Goal: Information Seeking & Learning: Learn about a topic

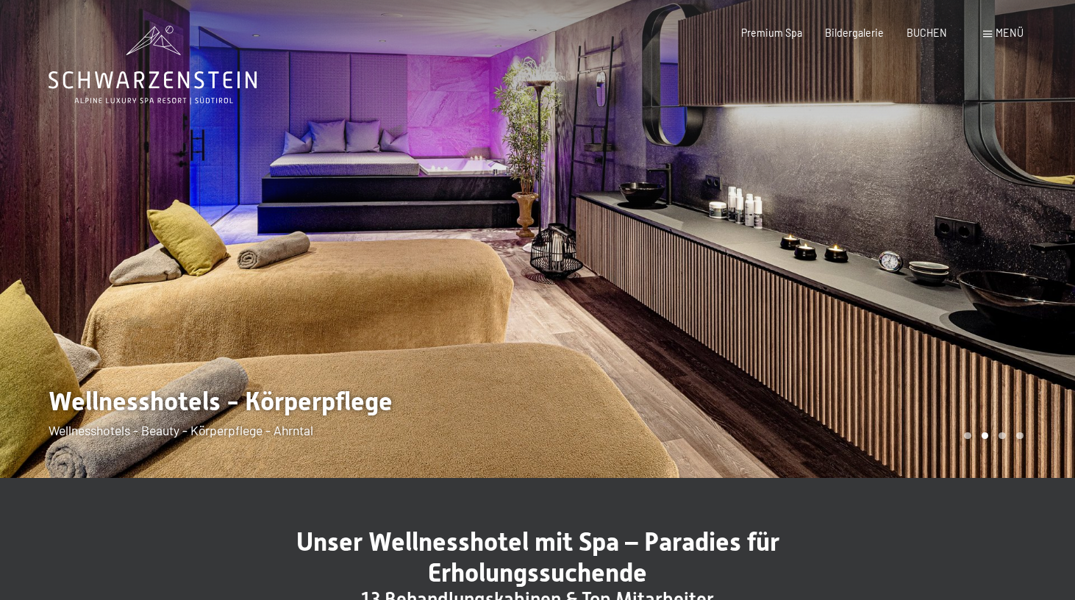
click at [985, 33] on span at bounding box center [987, 34] width 9 height 7
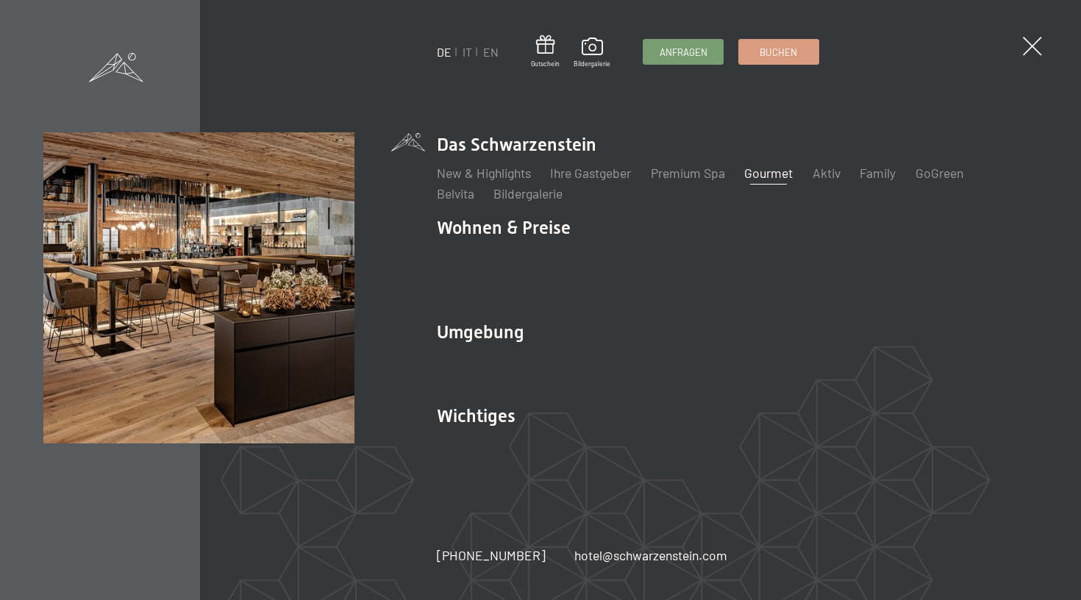
click at [769, 181] on link "Gourmet" at bounding box center [769, 173] width 49 height 16
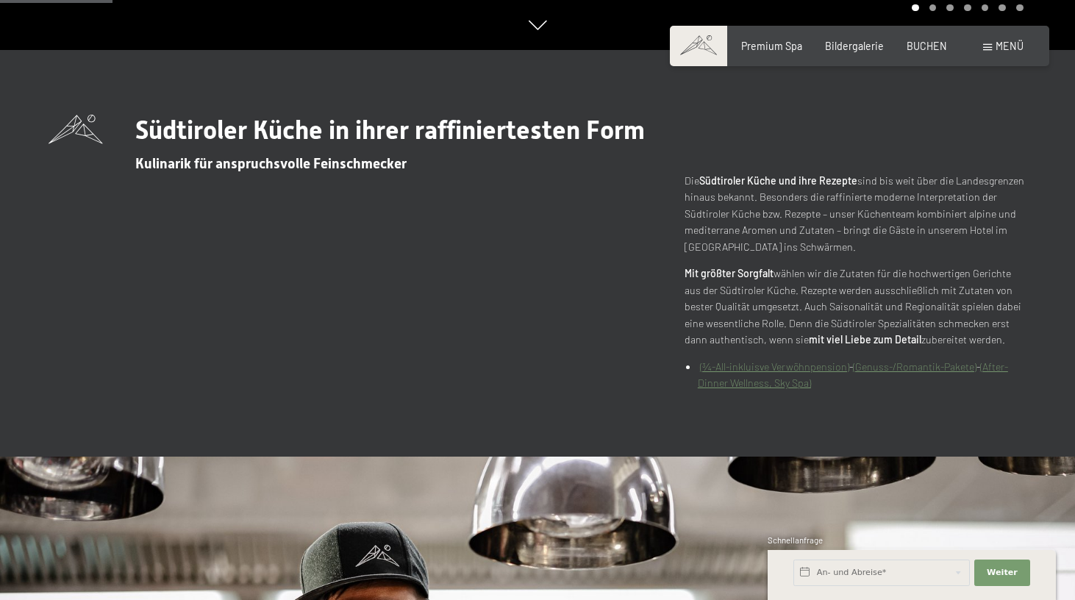
scroll to position [558, 0]
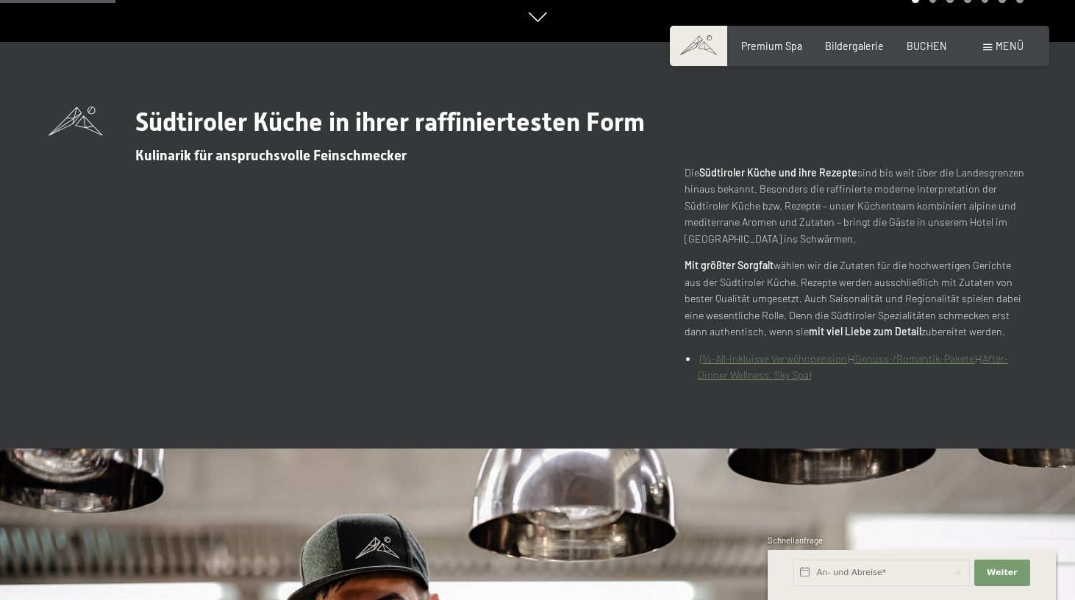
click at [714, 356] on link "(¾-All-inkluisve Verwöhnpension)" at bounding box center [774, 358] width 149 height 12
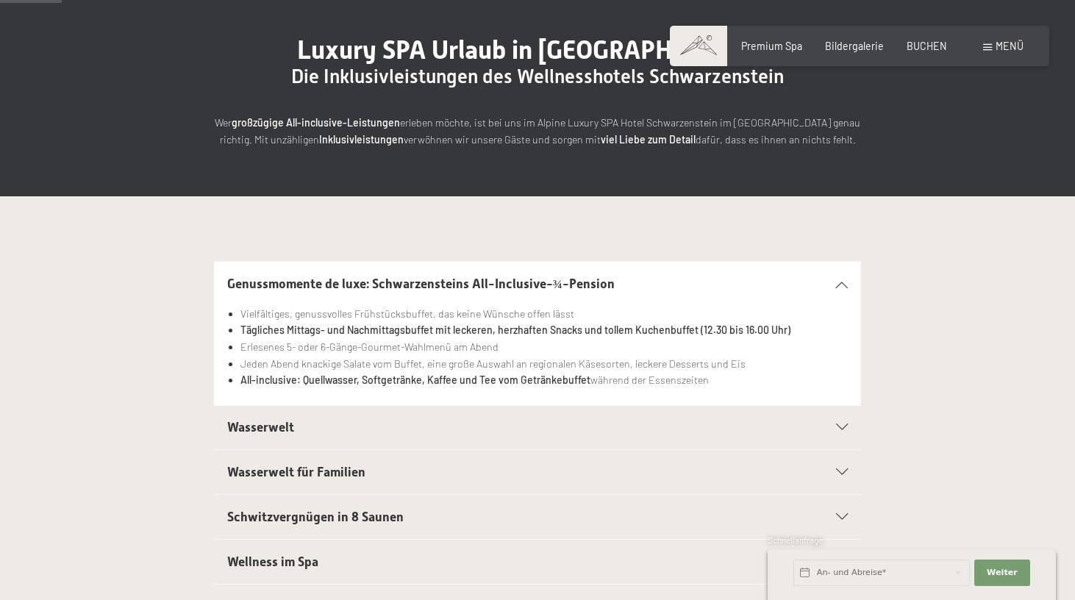
scroll to position [152, 0]
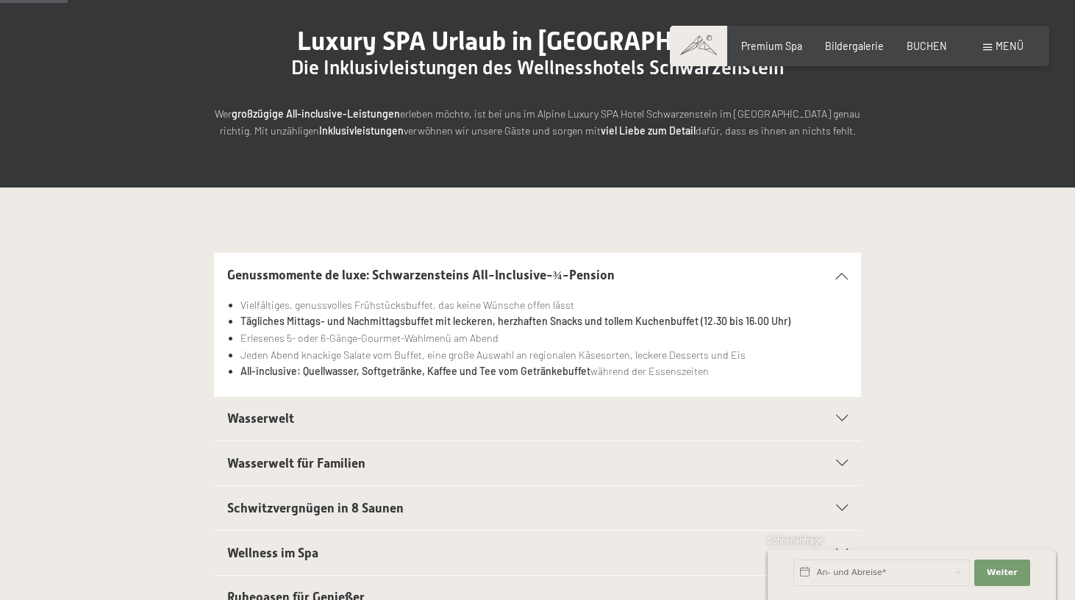
click at [304, 421] on h2 "Wasserwelt" at bounding box center [506, 419] width 559 height 18
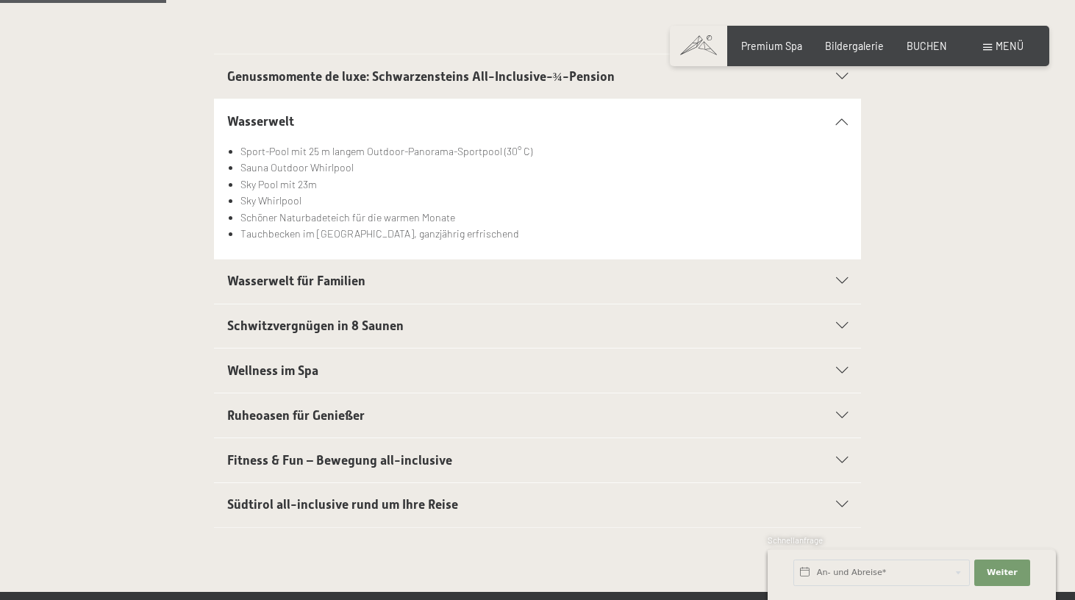
scroll to position [375, 0]
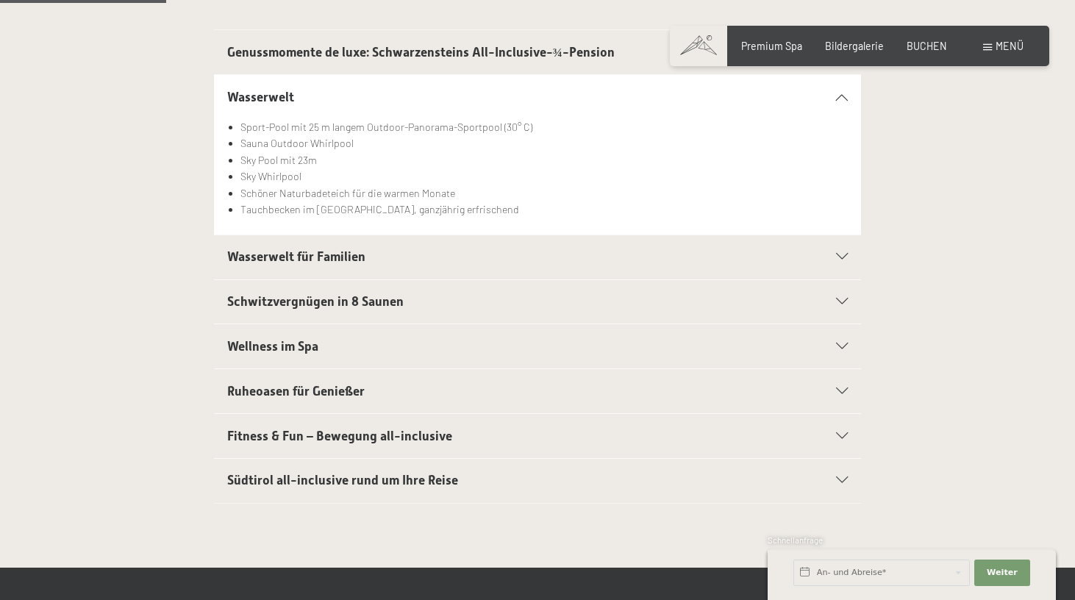
click at [230, 348] on span "Wellness im Spa" at bounding box center [272, 346] width 91 height 15
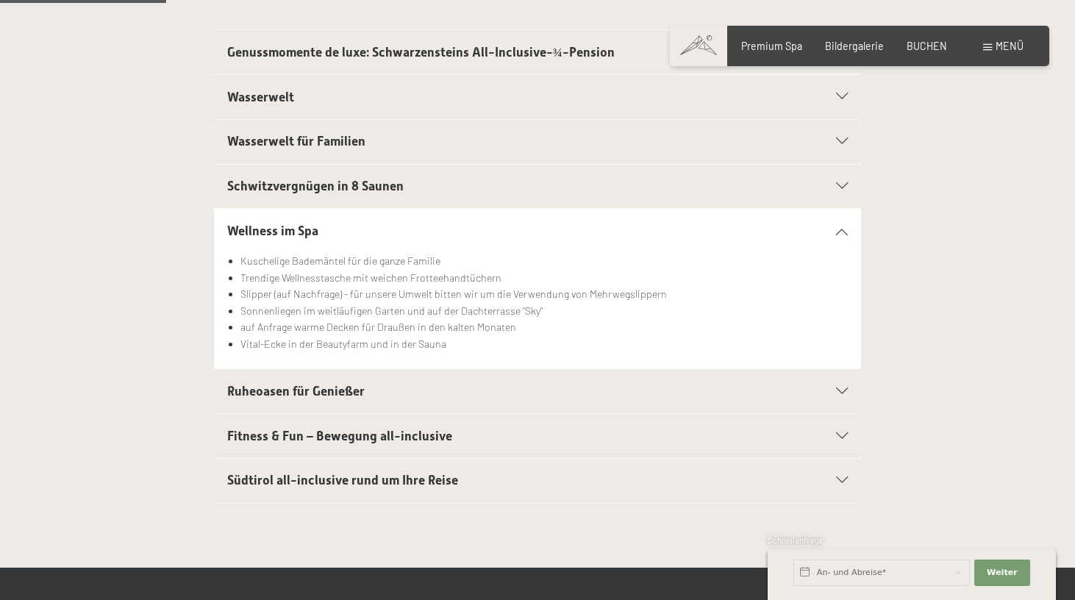
click at [296, 448] on div "Fitness & Fun – Bewegung all-inclusive" at bounding box center [537, 436] width 621 height 44
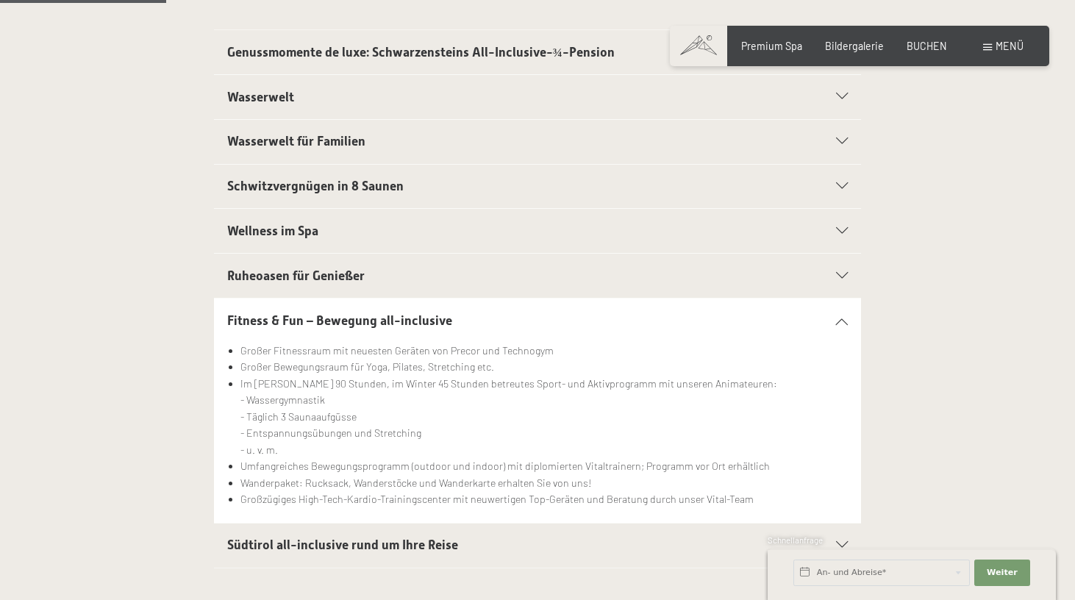
click at [239, 272] on span "Ruheoasen für Genießer" at bounding box center [295, 275] width 137 height 15
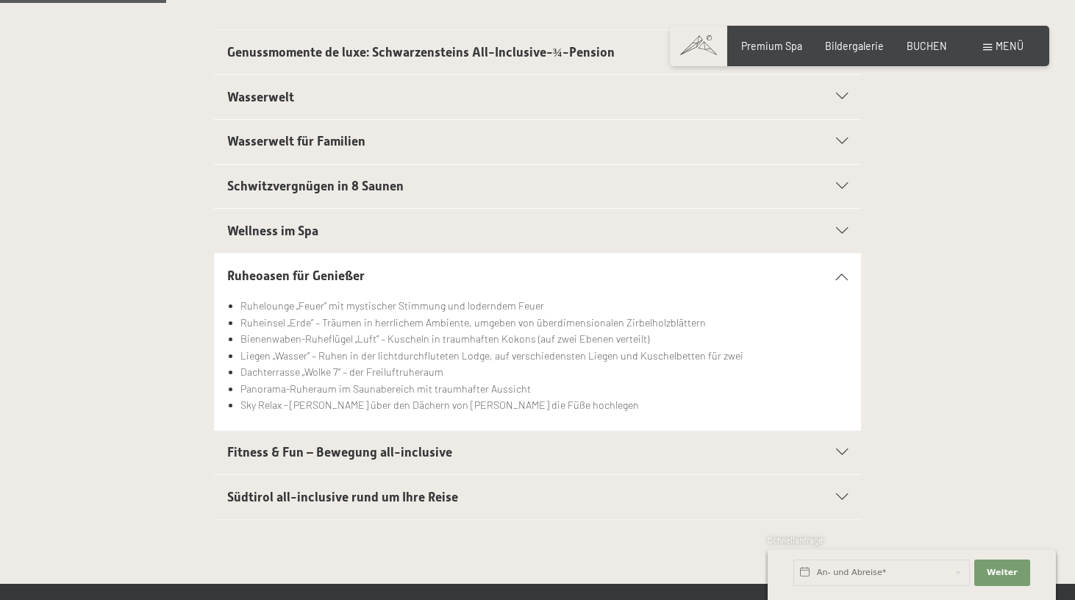
click at [246, 490] on span "Südtirol all-inclusive rund um Ihre Reise" at bounding box center [342, 497] width 231 height 15
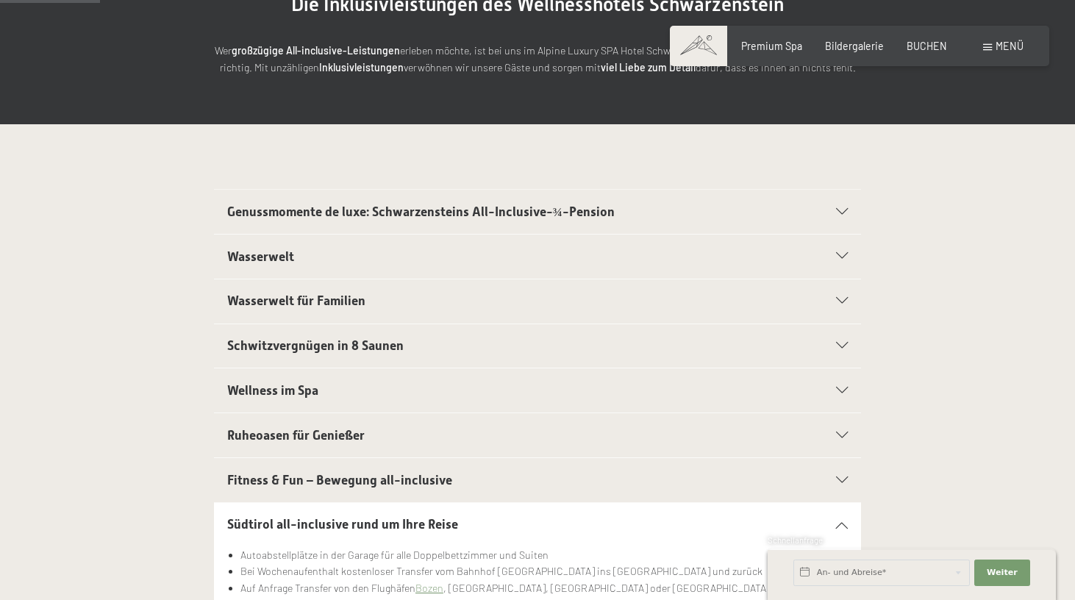
scroll to position [210, 0]
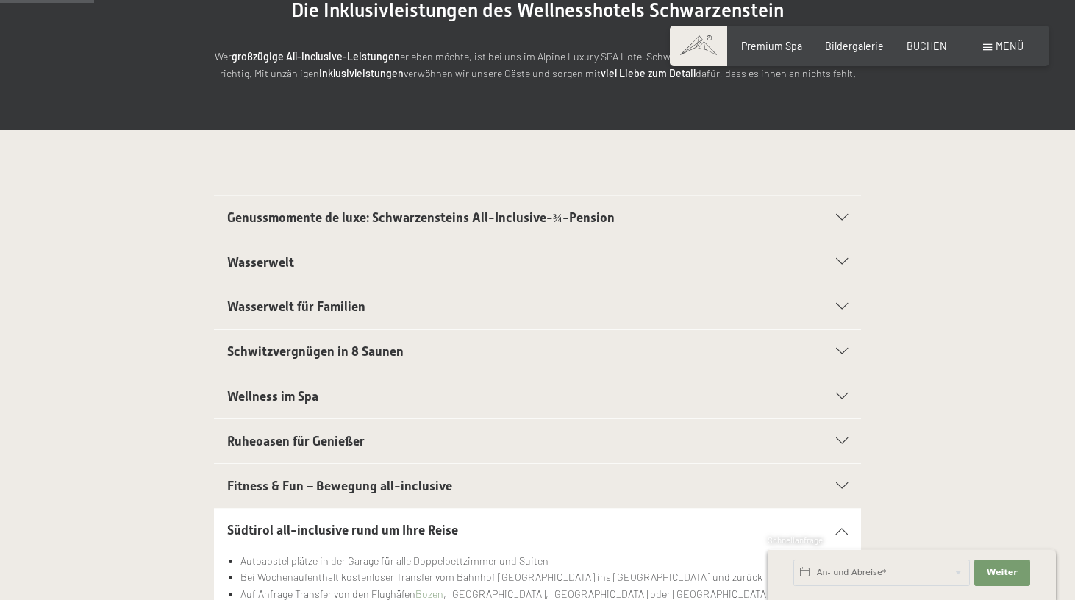
click at [304, 355] on span "Schwitzvergnügen in 8 Saunen" at bounding box center [315, 351] width 176 height 15
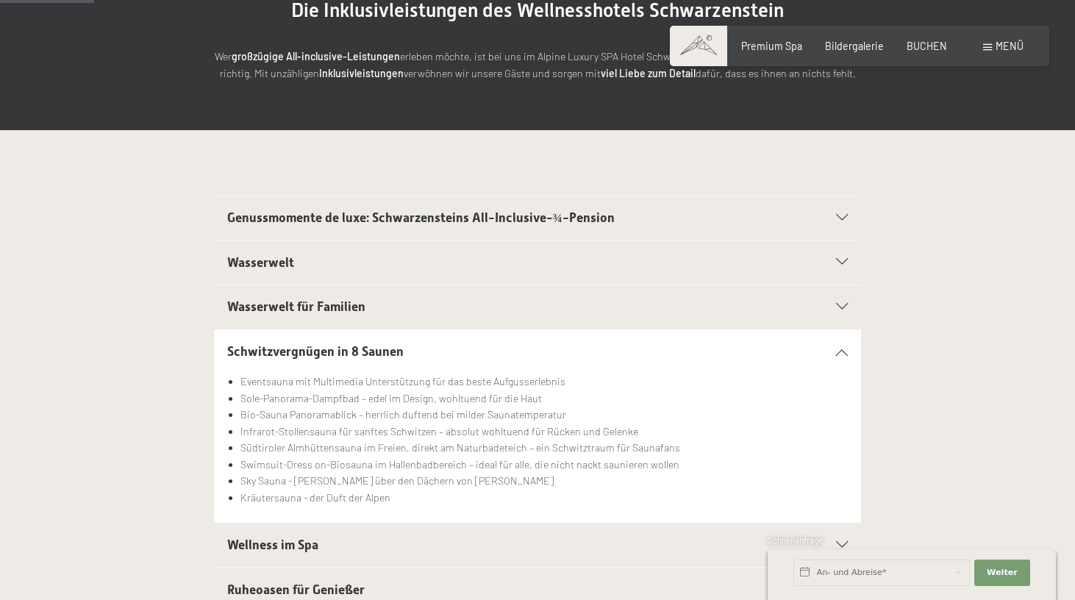
click at [289, 323] on div "Wasserwelt für Familien" at bounding box center [537, 307] width 621 height 44
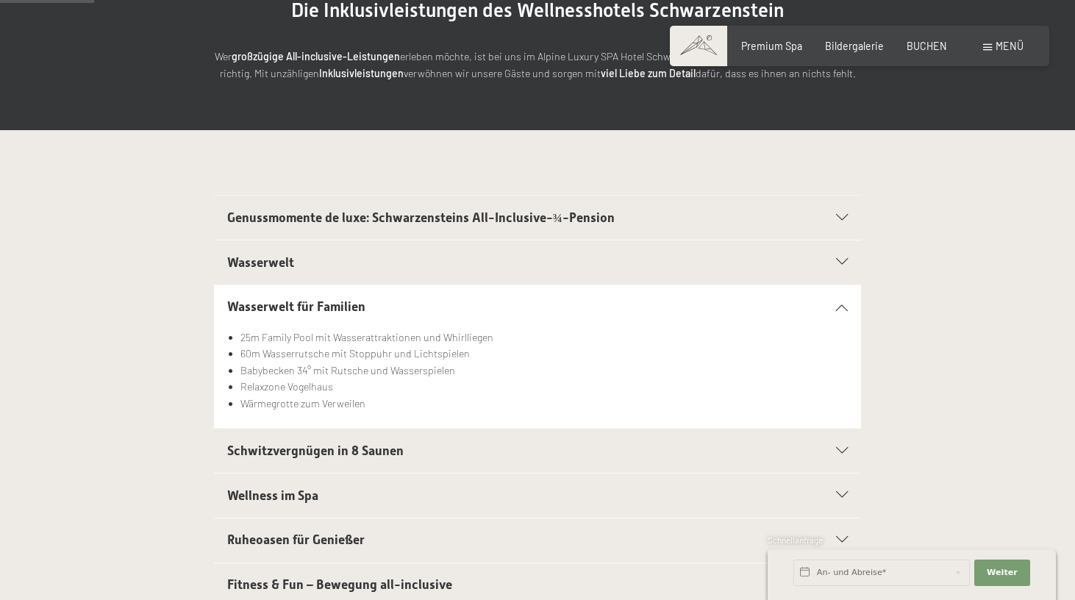
click at [295, 257] on h2 "Wasserwelt" at bounding box center [506, 263] width 559 height 18
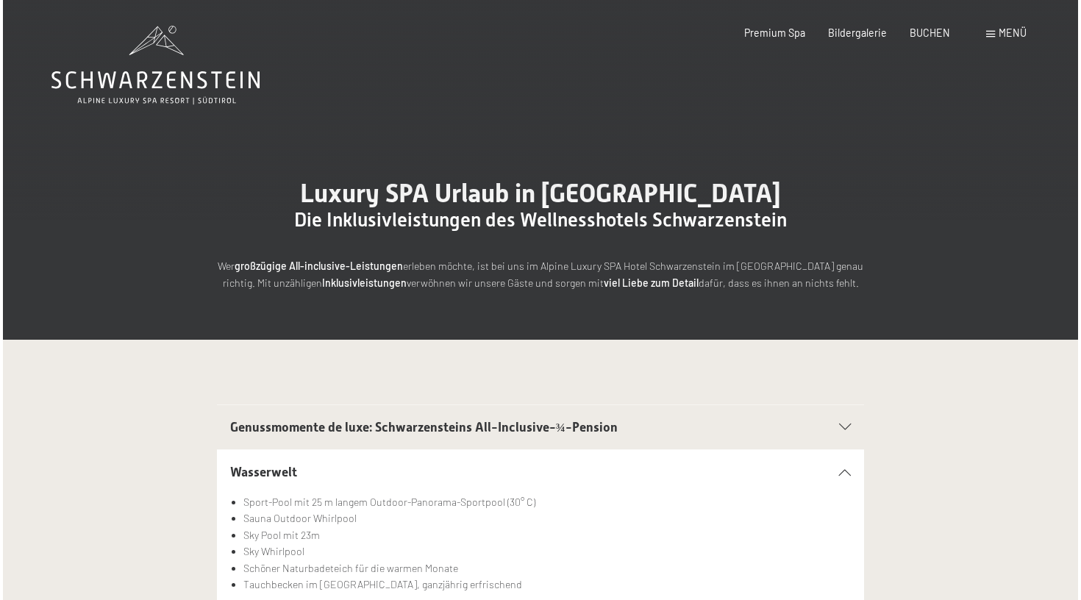
scroll to position [0, 0]
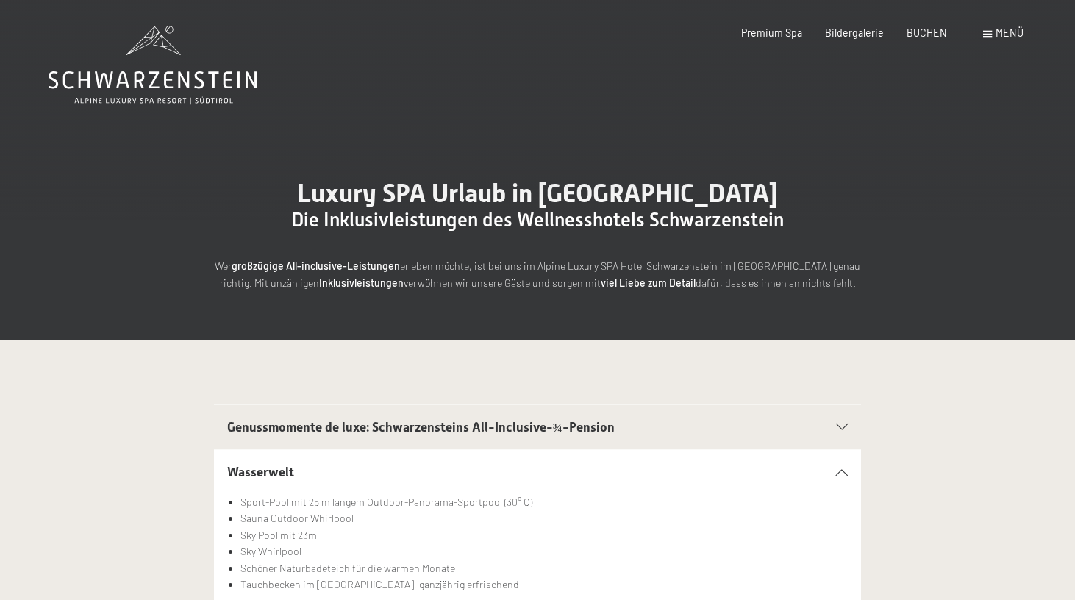
click at [1006, 29] on span "Menü" at bounding box center [1009, 32] width 28 height 12
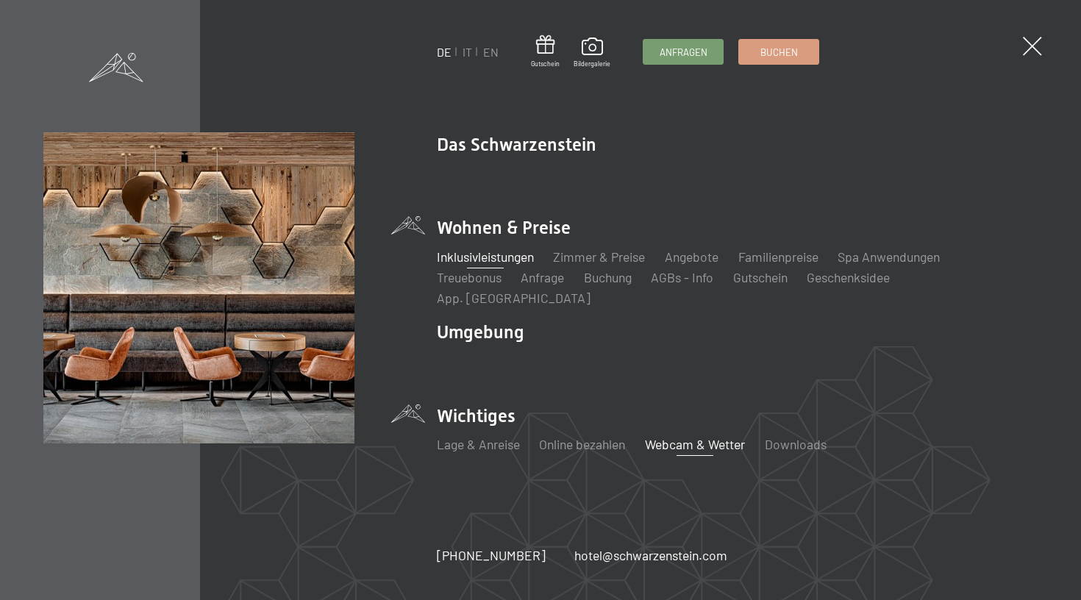
click at [686, 436] on link "Webcam & Wetter" at bounding box center [695, 444] width 100 height 16
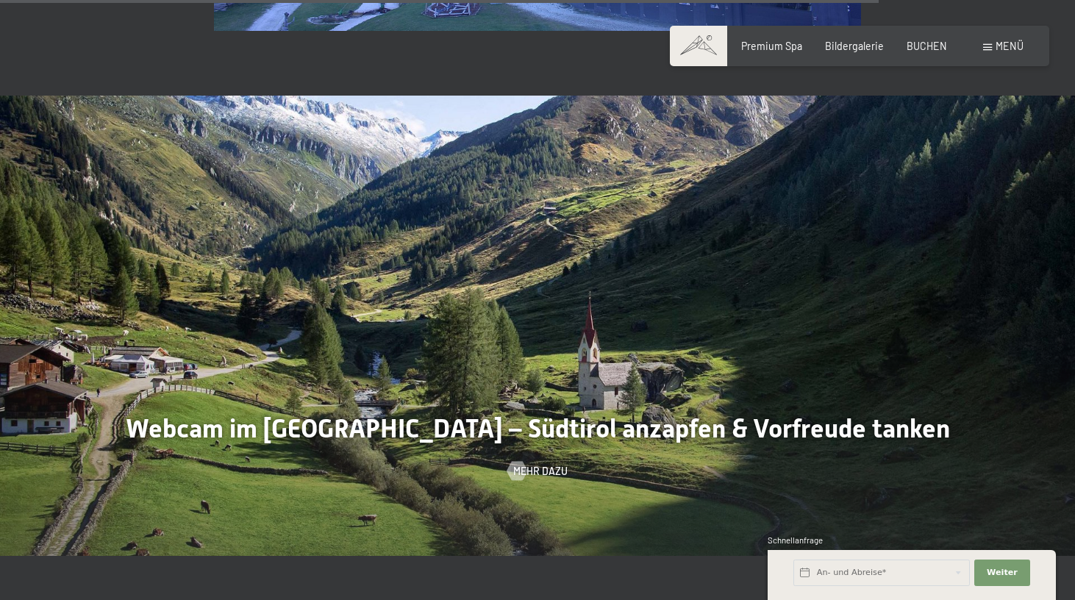
scroll to position [3709, 0]
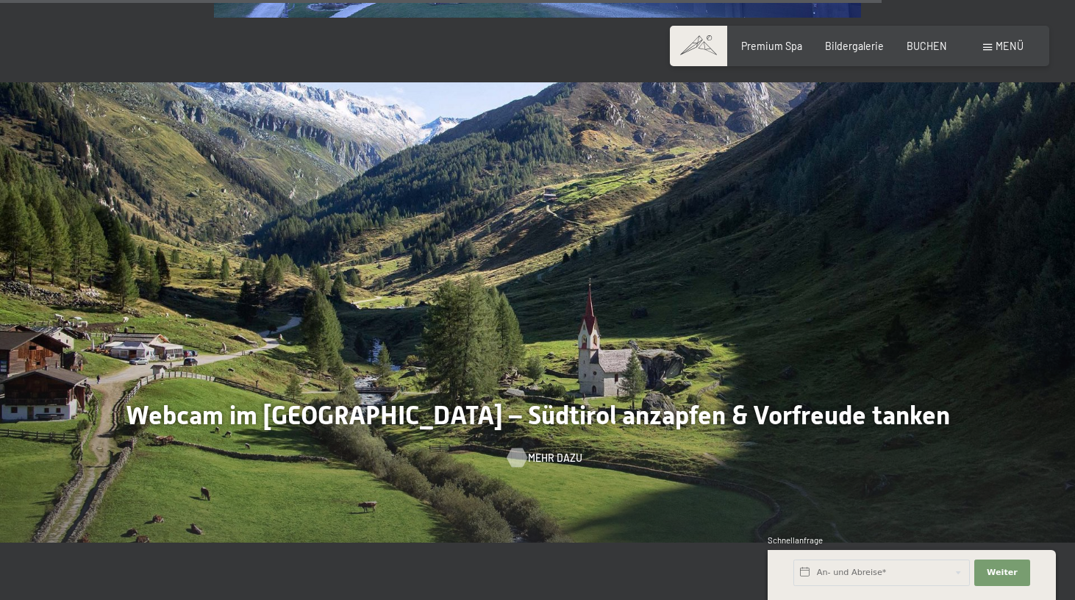
click at [520, 449] on div at bounding box center [516, 457] width 11 height 19
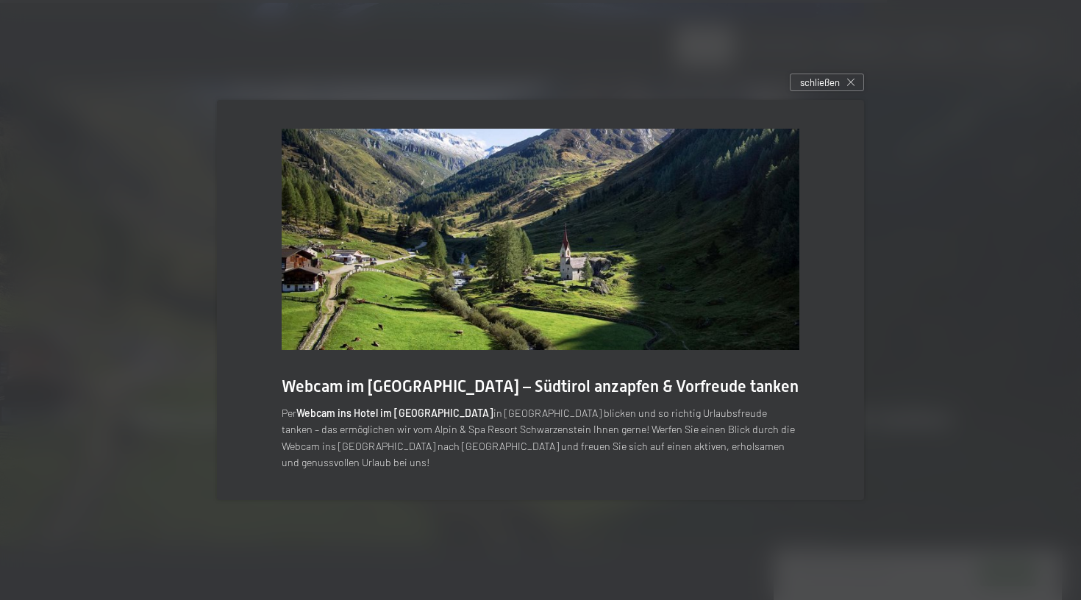
click at [503, 337] on img at bounding box center [541, 239] width 518 height 221
click at [812, 101] on div "Webcam im Ahrntal – Südtirol anzapfen & Vorfreude tanken Per Webcam ins Hotel i…" at bounding box center [541, 300] width 686 height 440
click at [831, 89] on span "schließen" at bounding box center [820, 82] width 40 height 13
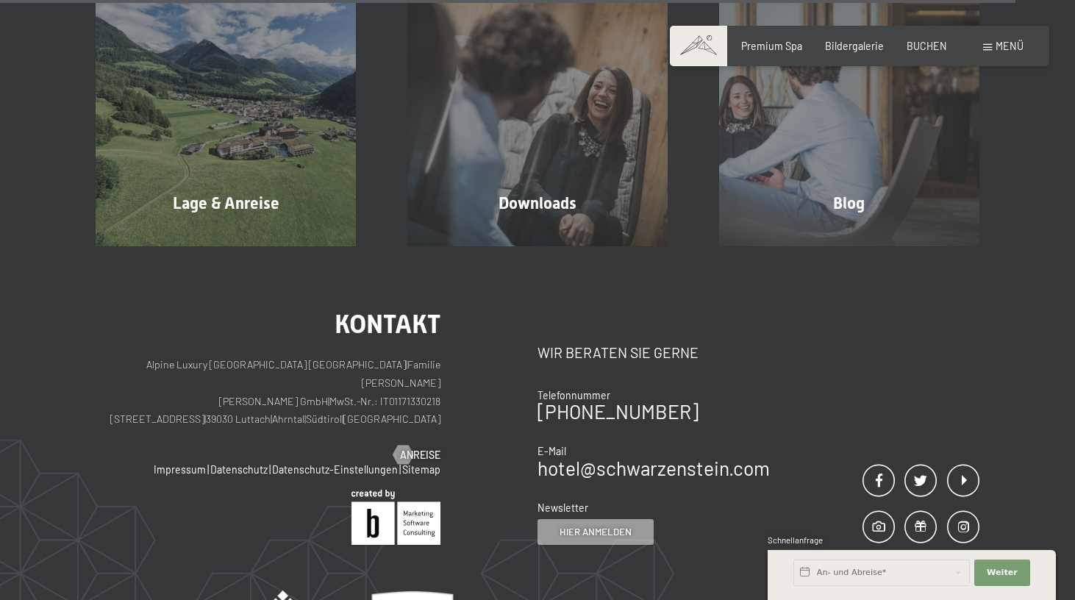
scroll to position [4333, 0]
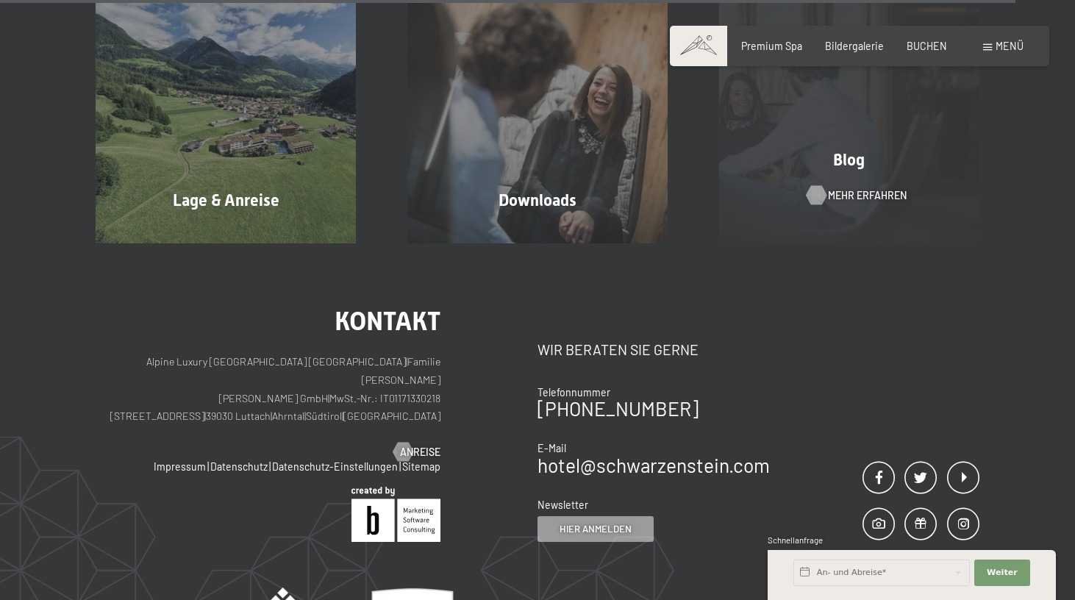
click at [841, 188] on span "Mehr erfahren" at bounding box center [867, 195] width 79 height 15
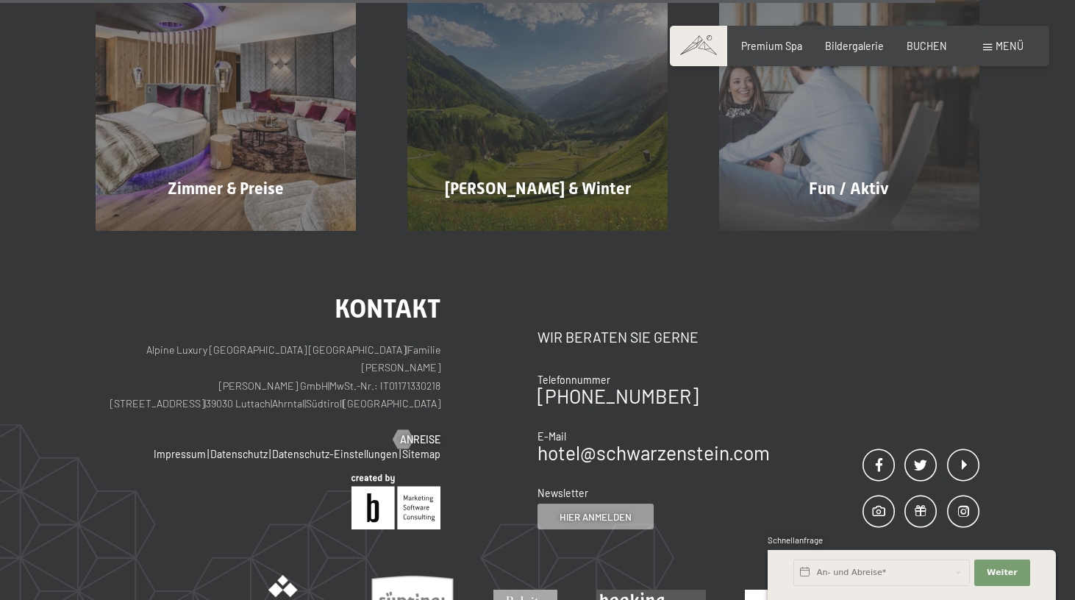
scroll to position [1889, 0]
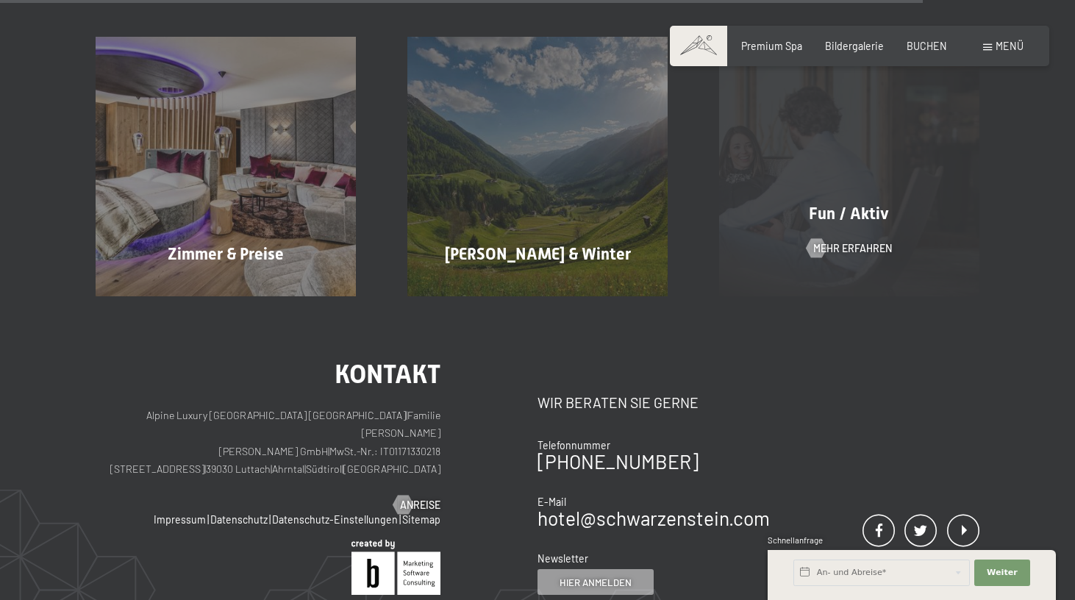
click at [780, 247] on div "Fun / Aktiv Mehr erfahren" at bounding box center [849, 167] width 312 height 260
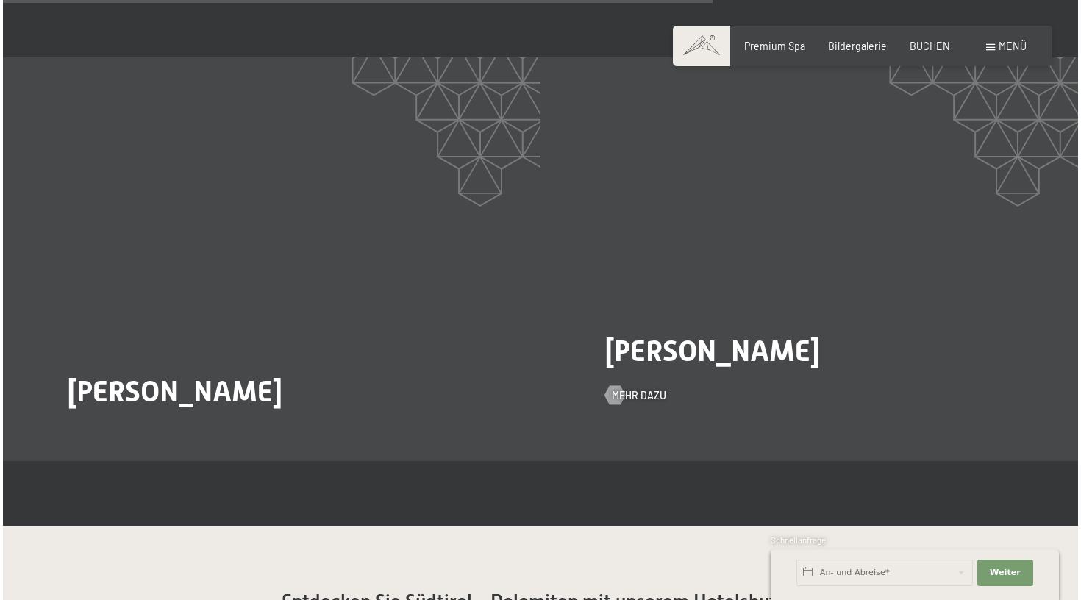
scroll to position [2517, 0]
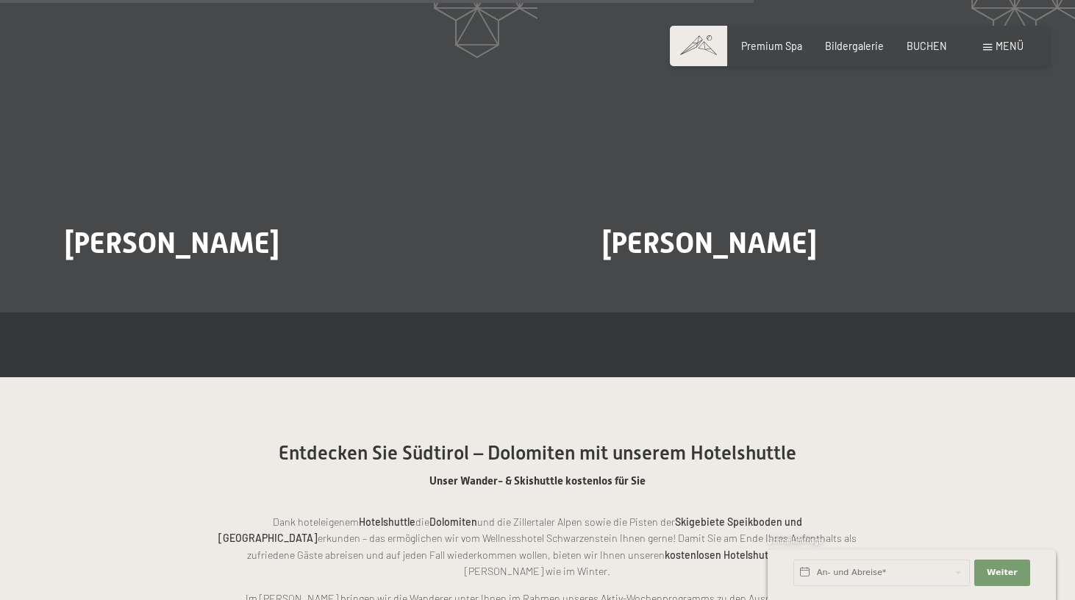
click at [1011, 44] on span "Menü" at bounding box center [1009, 46] width 28 height 12
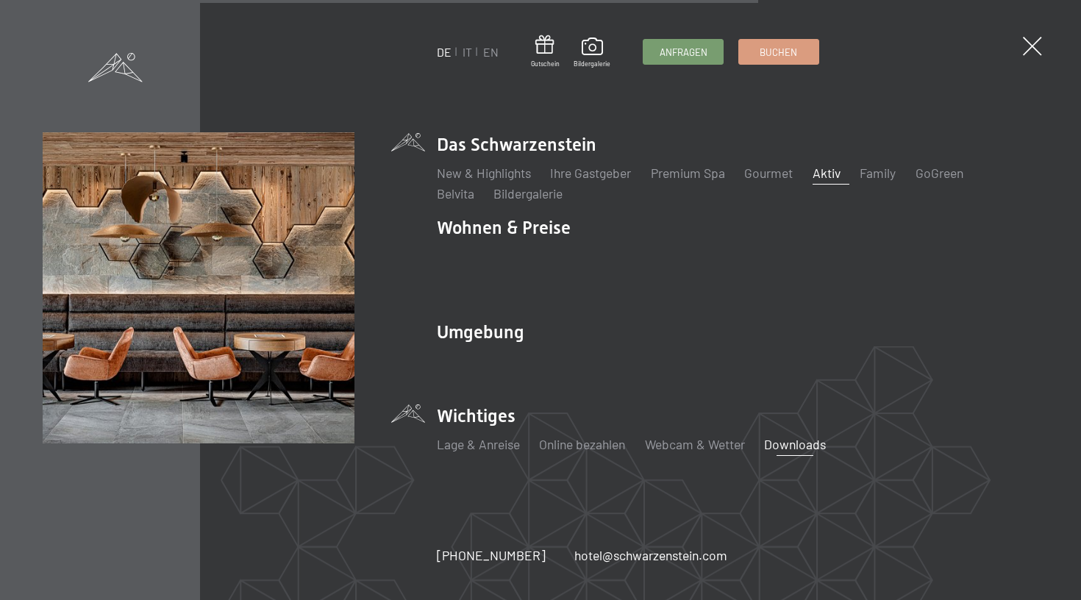
click at [778, 436] on link "Downloads" at bounding box center [796, 444] width 62 height 16
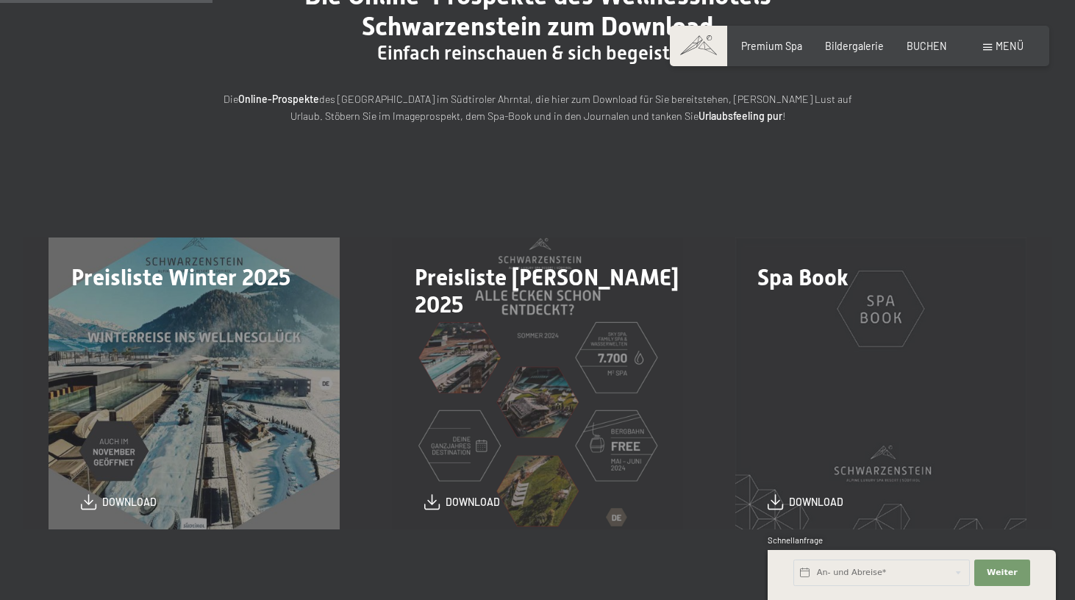
scroll to position [246, 0]
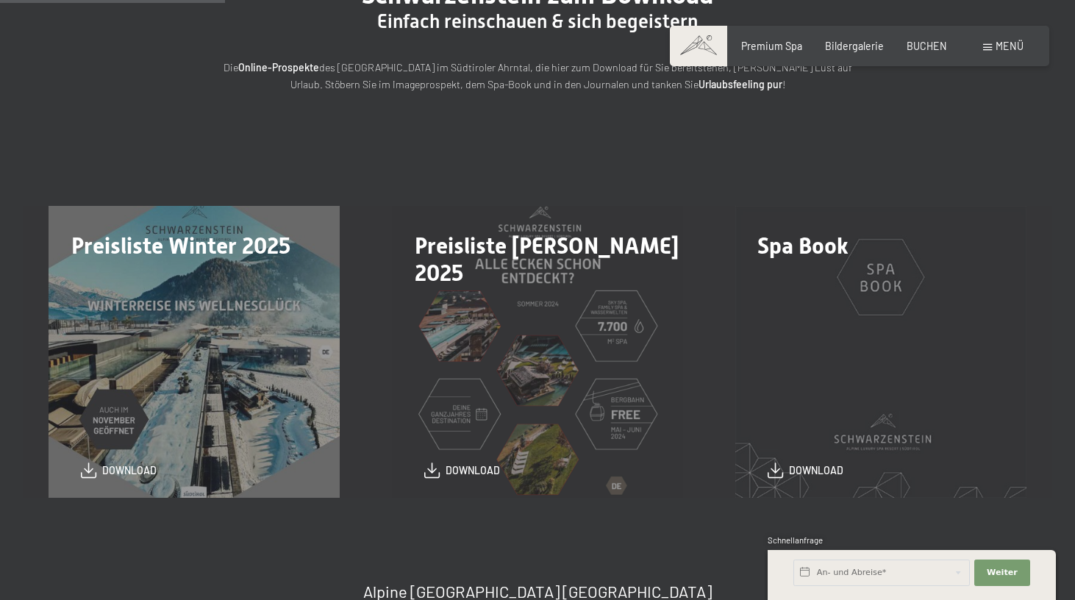
click at [174, 407] on div "Preisliste Winter 2025 download" at bounding box center [194, 351] width 343 height 291
click at [140, 479] on div "Preisliste Winter 2025 download" at bounding box center [194, 351] width 343 height 291
click at [137, 469] on span "download" at bounding box center [129, 467] width 54 height 15
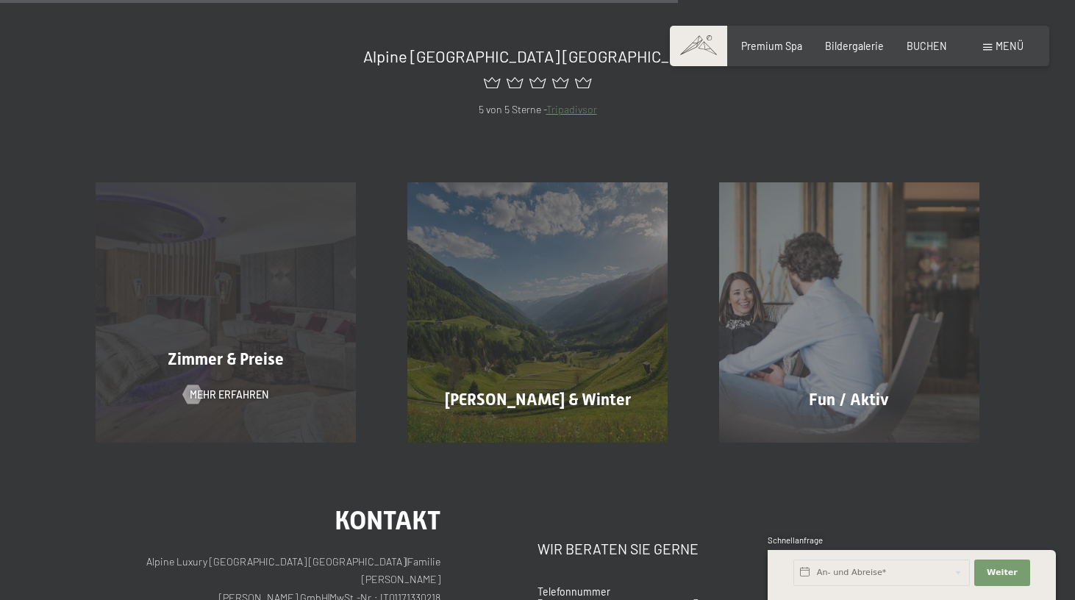
scroll to position [301, 0]
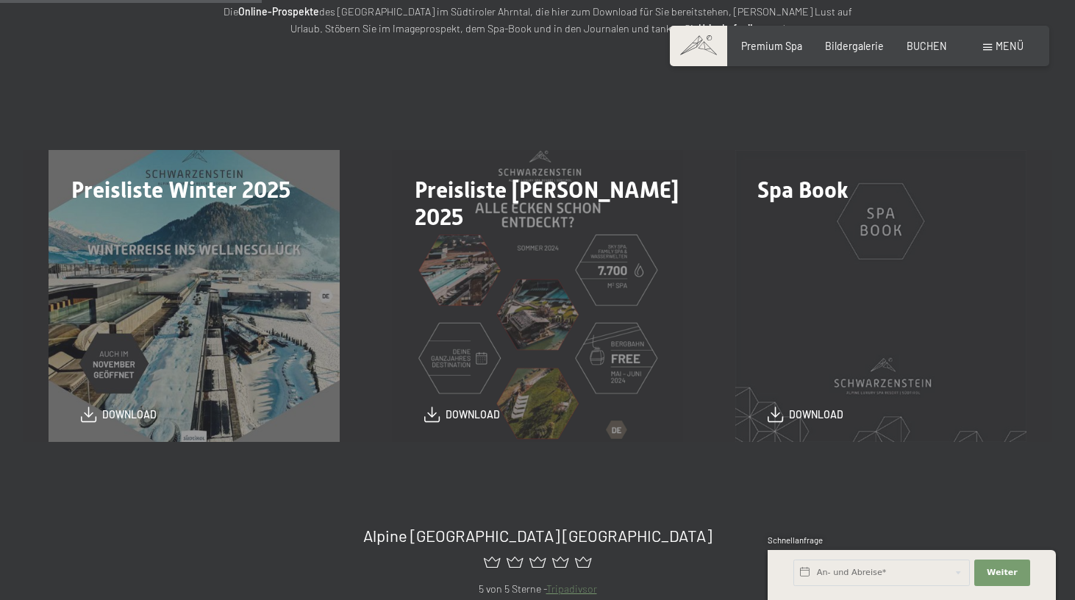
click at [845, 402] on div "Spa Book download" at bounding box center [880, 295] width 343 height 291
click at [827, 412] on span "download" at bounding box center [816, 411] width 54 height 15
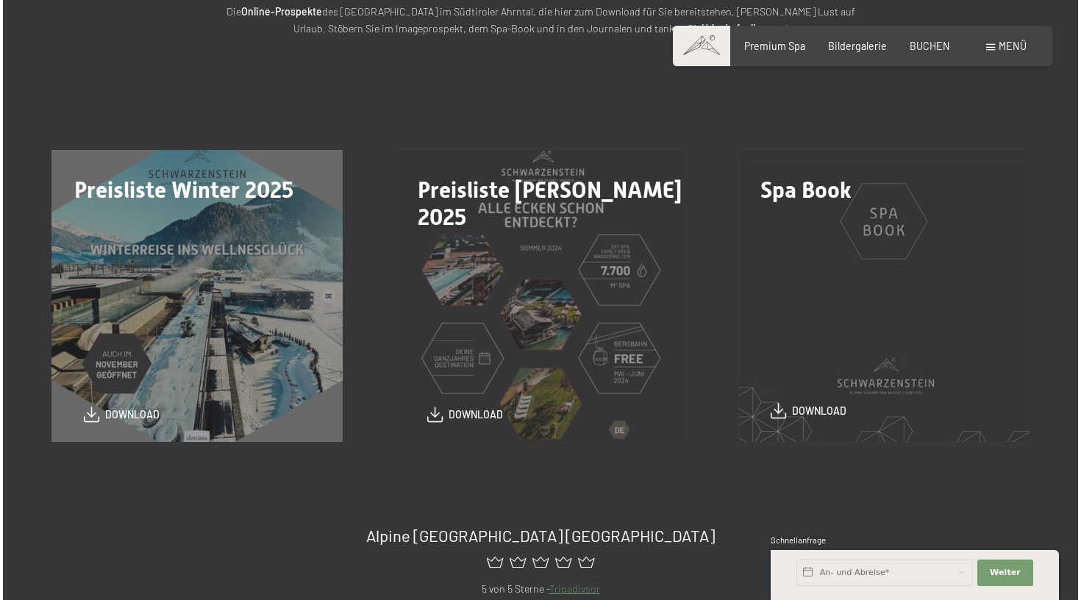
scroll to position [0, 0]
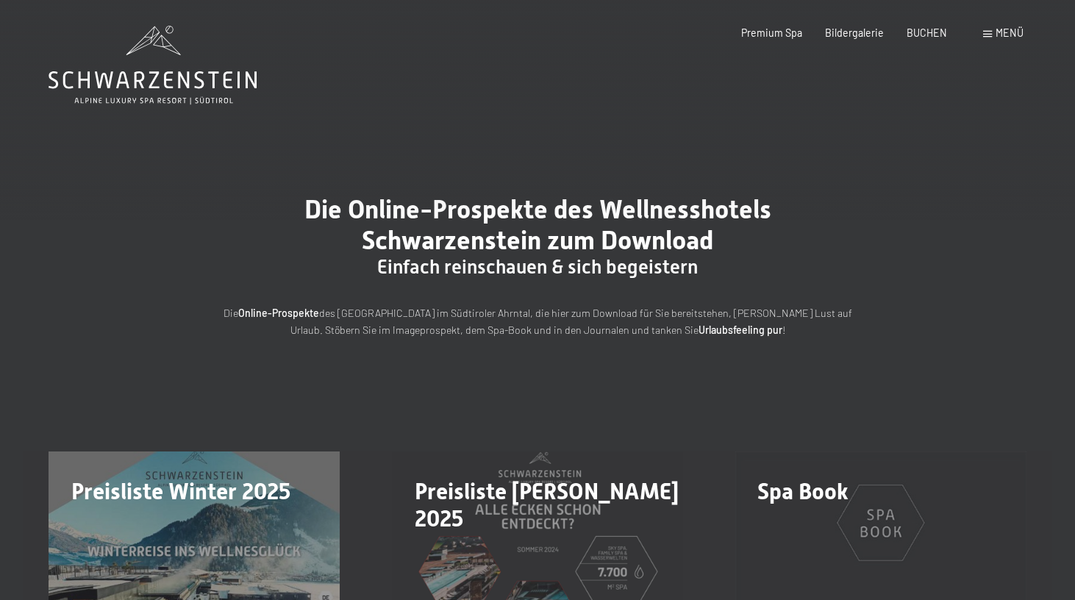
click at [992, 37] on span at bounding box center [987, 34] width 9 height 7
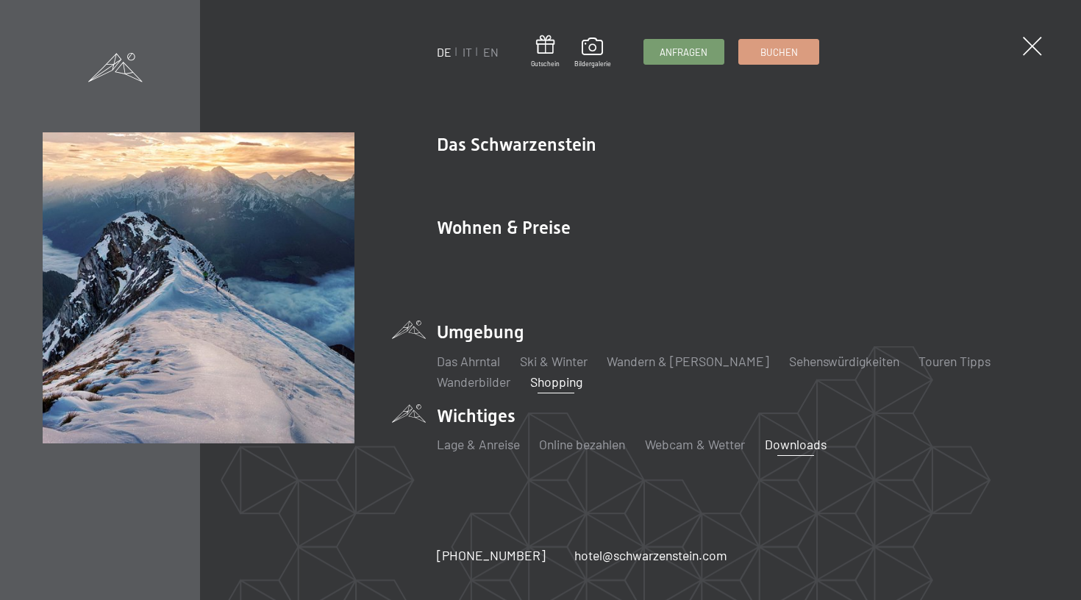
click at [556, 373] on link "Shopping" at bounding box center [556, 381] width 52 height 16
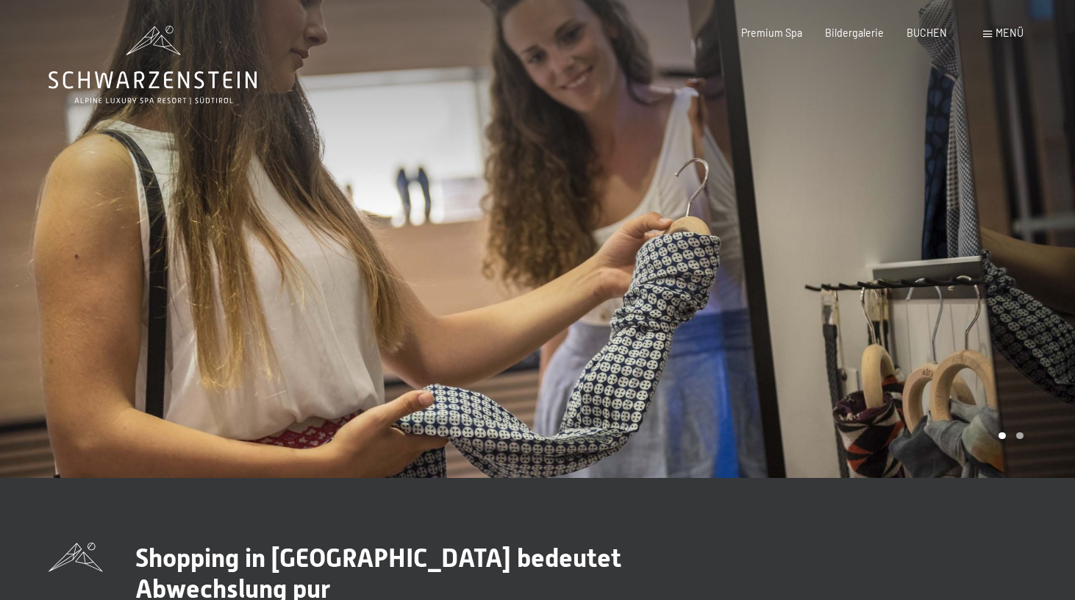
click at [556, 371] on div at bounding box center [805, 239] width 537 height 478
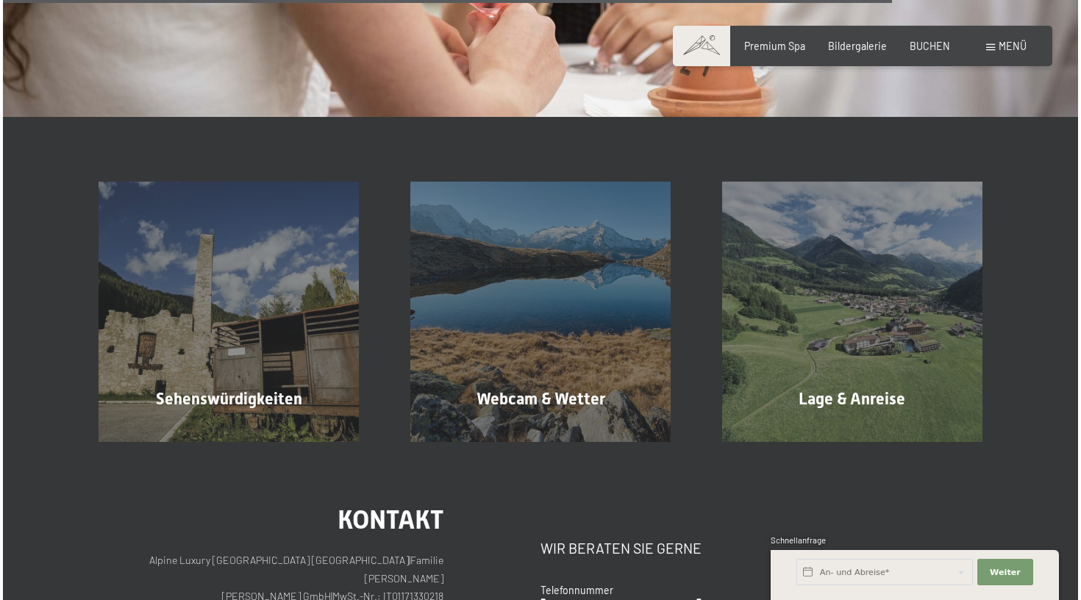
scroll to position [2160, 0]
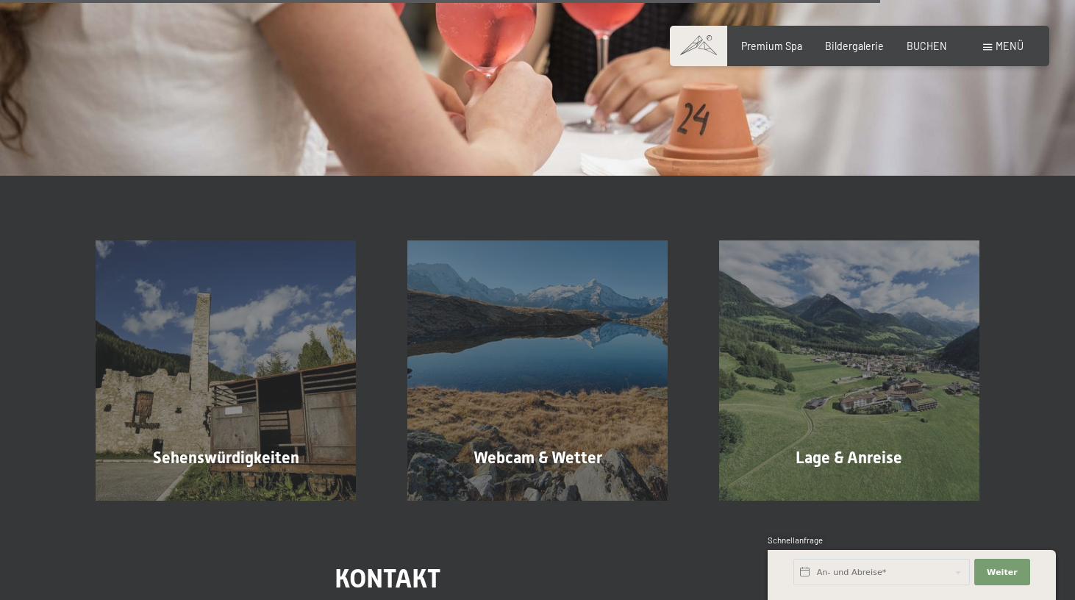
click at [1006, 40] on span "Menü" at bounding box center [1009, 46] width 28 height 12
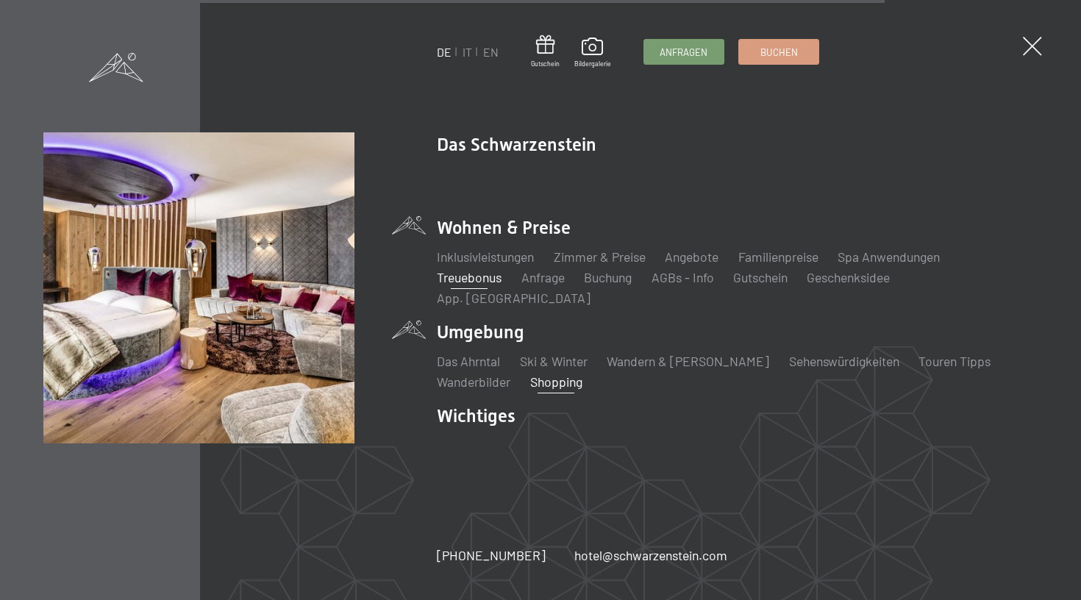
click at [487, 285] on link "Treuebonus" at bounding box center [469, 277] width 65 height 16
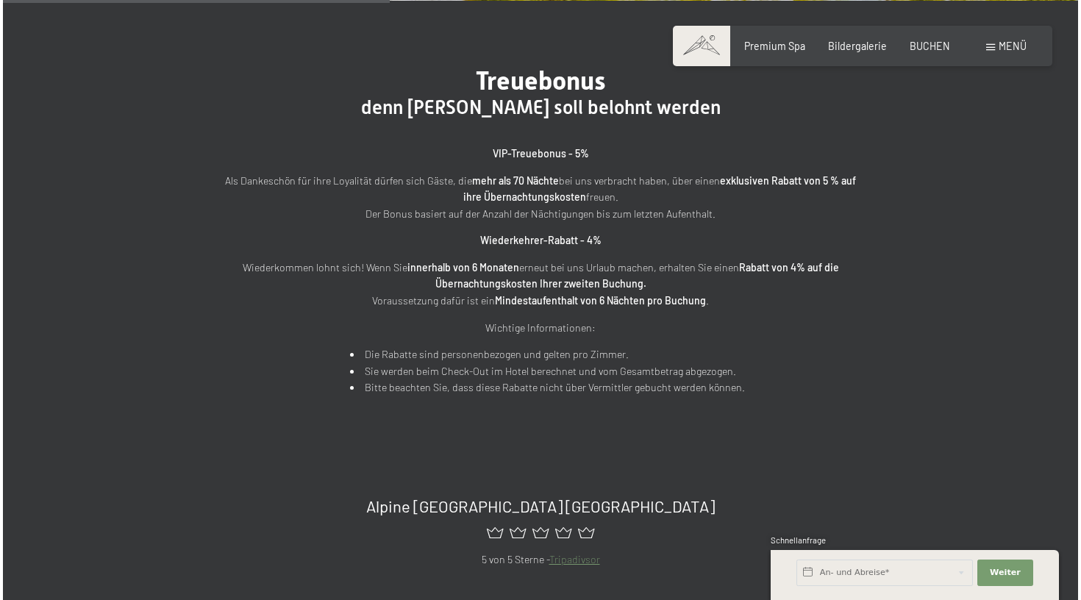
scroll to position [478, 0]
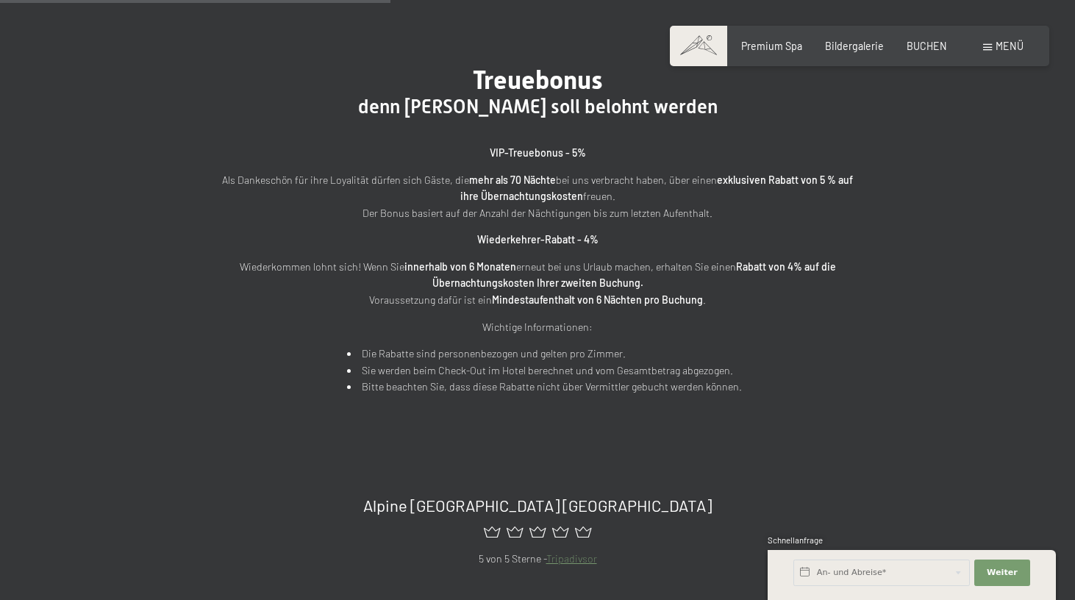
click at [983, 42] on div "Menü" at bounding box center [1003, 46] width 40 height 15
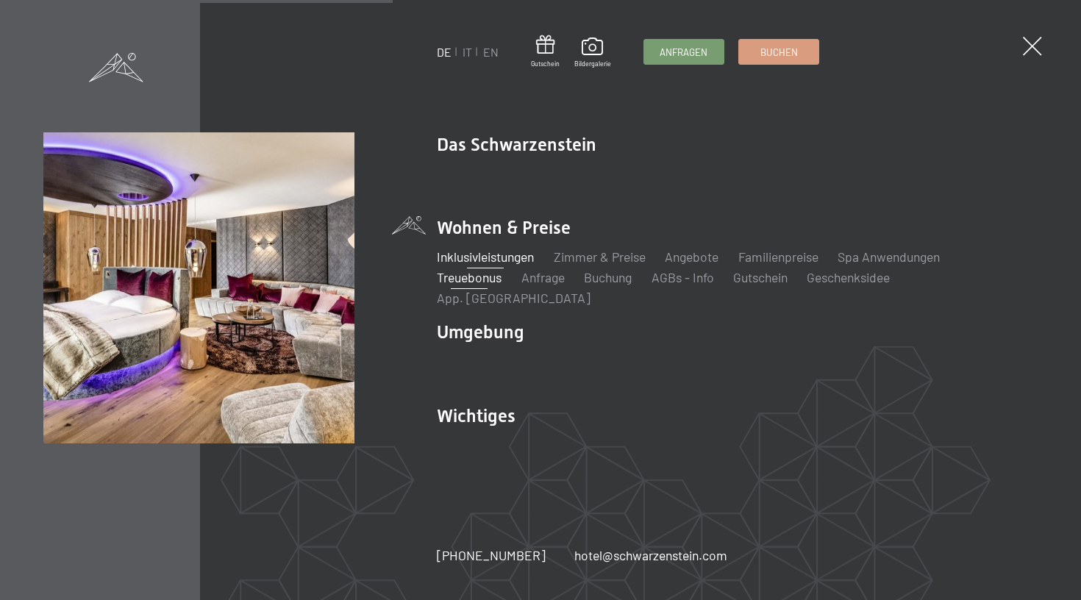
click at [528, 264] on link "Inklusivleistungen" at bounding box center [485, 256] width 97 height 16
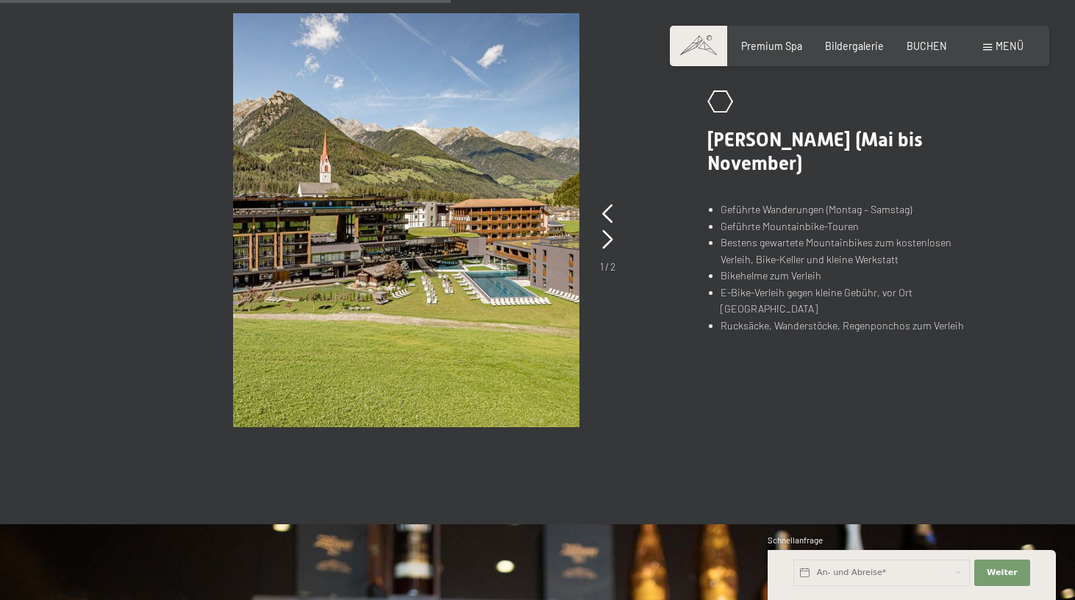
scroll to position [1006, 0]
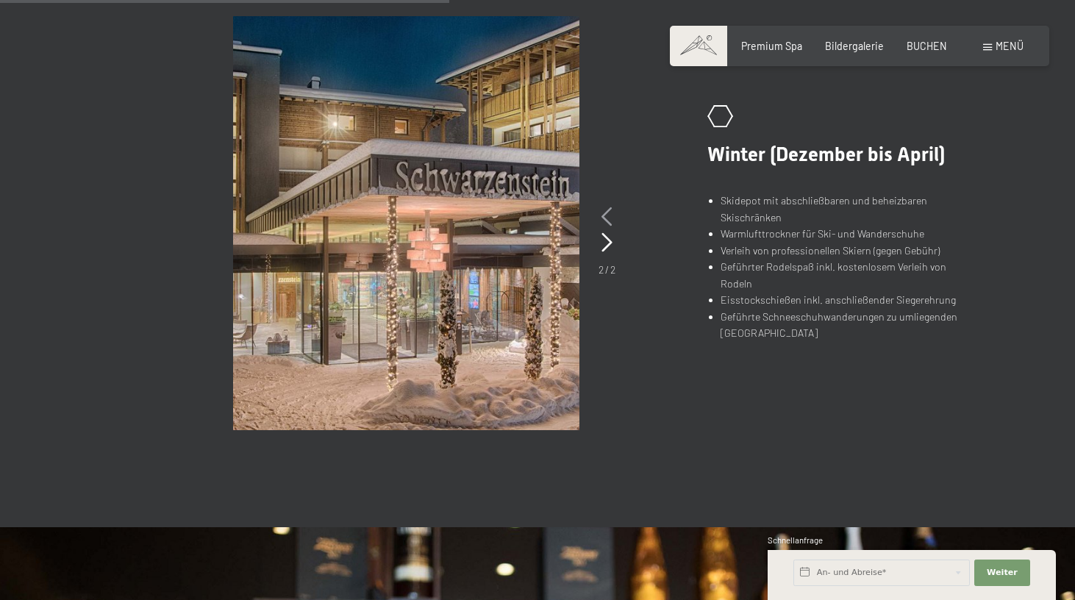
click at [609, 207] on icon at bounding box center [606, 216] width 11 height 19
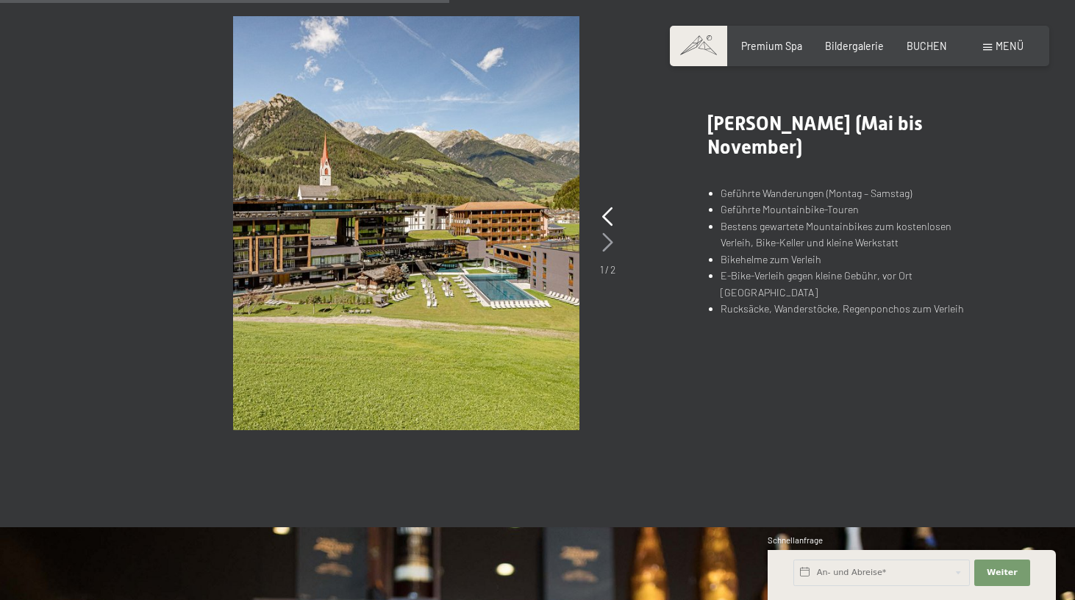
click at [607, 237] on icon at bounding box center [607, 242] width 11 height 19
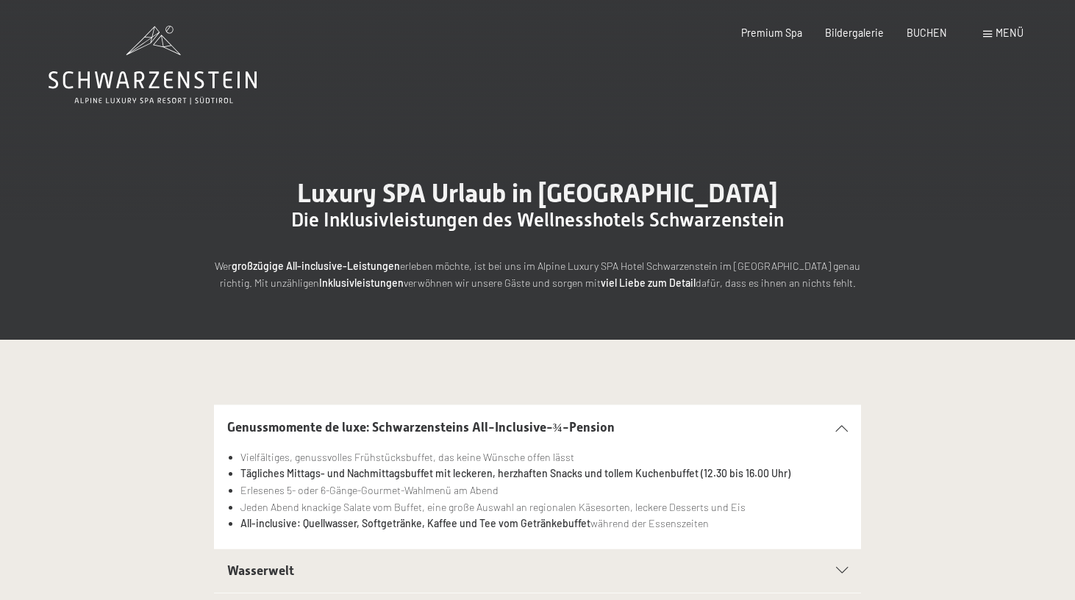
scroll to position [0, 0]
click at [187, 74] on icon at bounding box center [153, 80] width 208 height 18
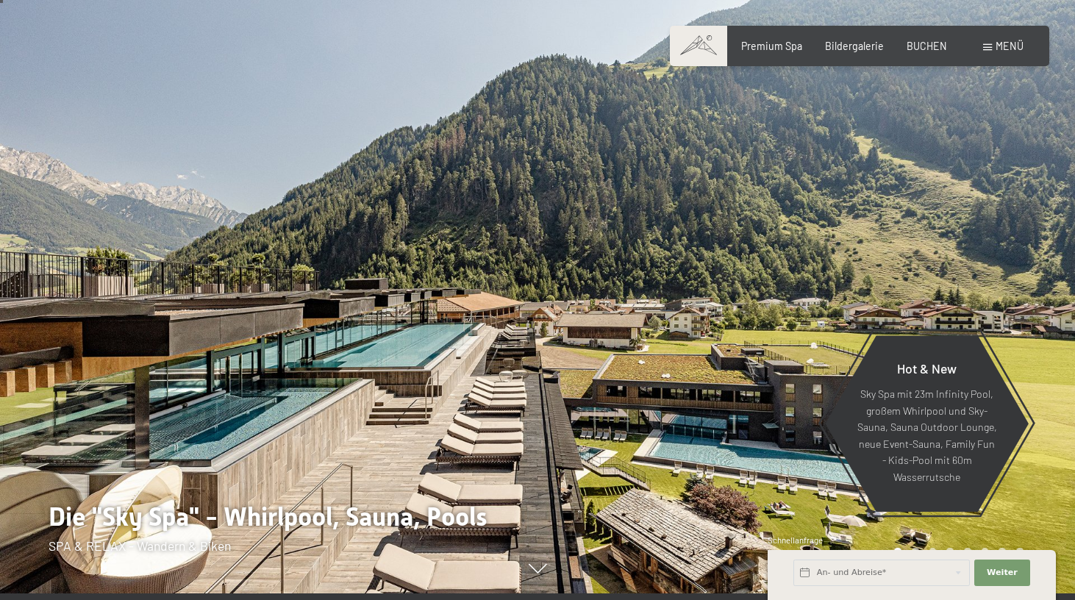
scroll to position [24, 0]
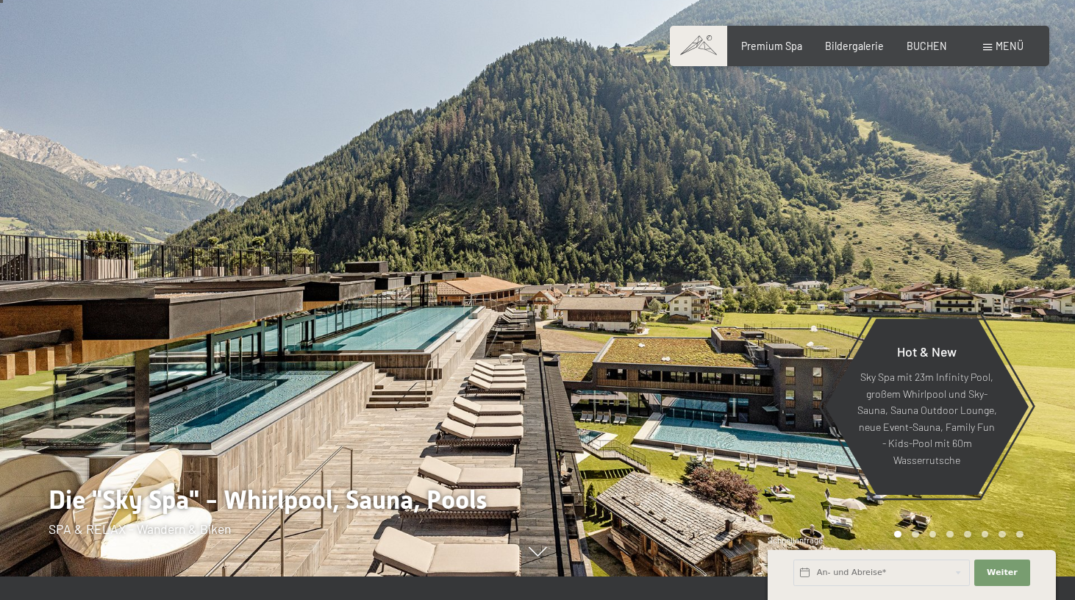
click at [814, 269] on div at bounding box center [805, 276] width 537 height 600
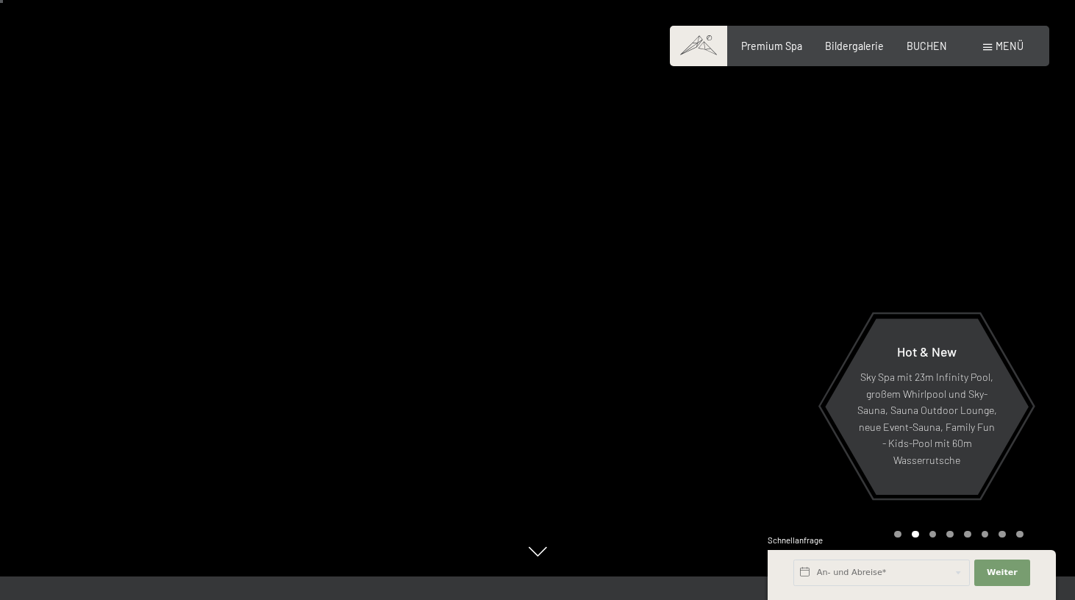
click at [814, 269] on div at bounding box center [805, 276] width 537 height 600
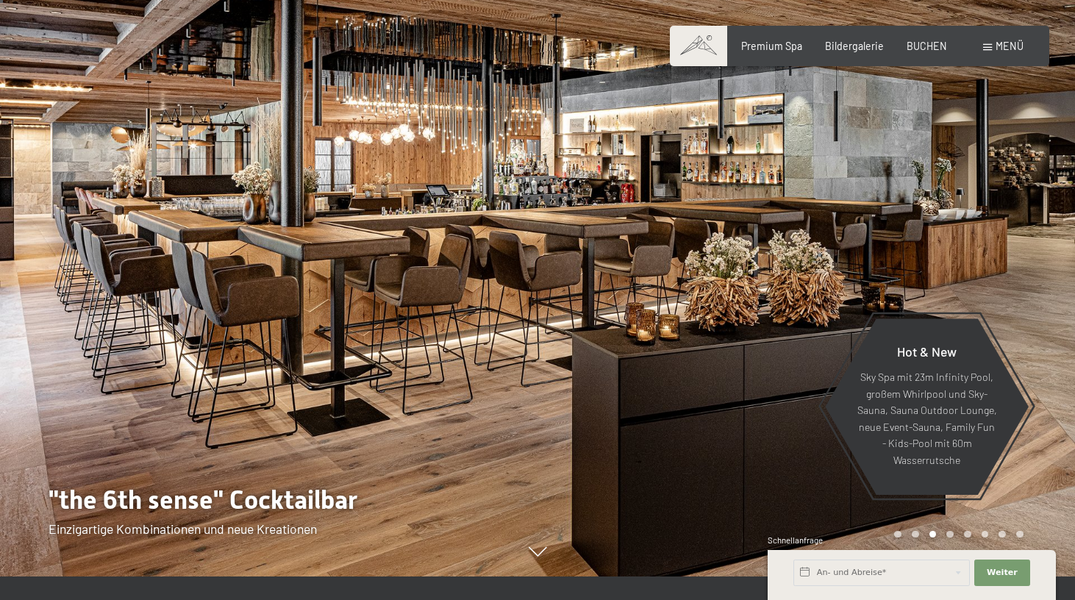
click at [814, 269] on div at bounding box center [805, 276] width 537 height 600
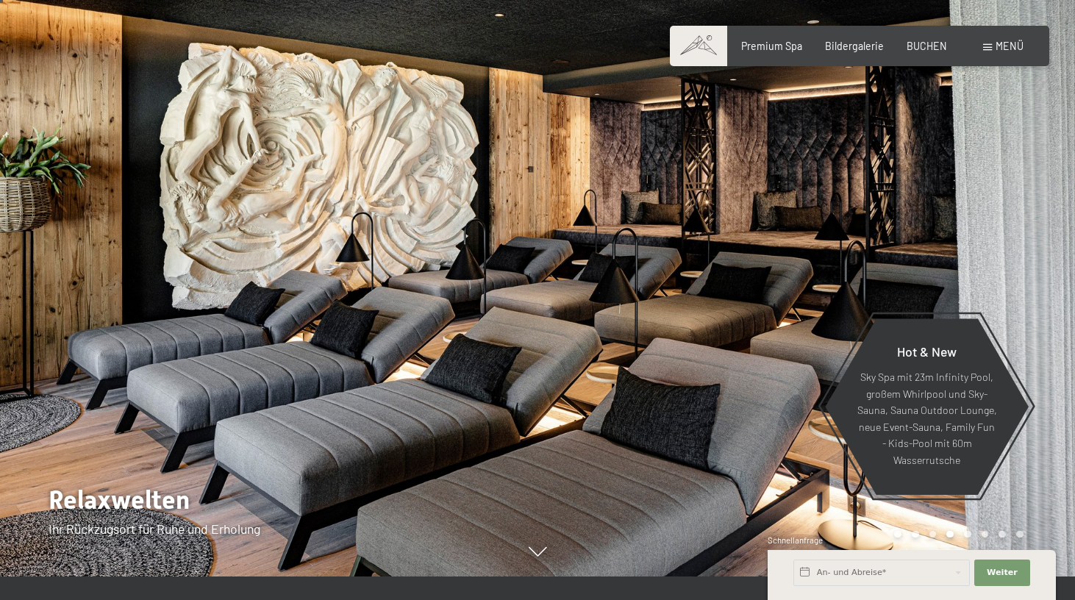
click at [814, 269] on div at bounding box center [805, 276] width 537 height 600
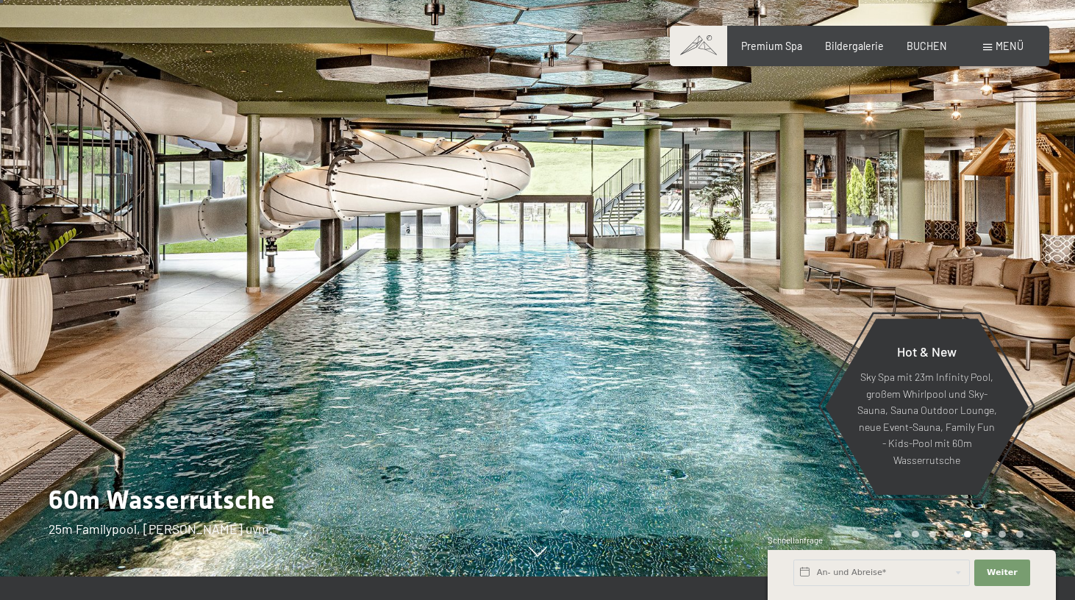
click at [814, 269] on div at bounding box center [805, 276] width 537 height 600
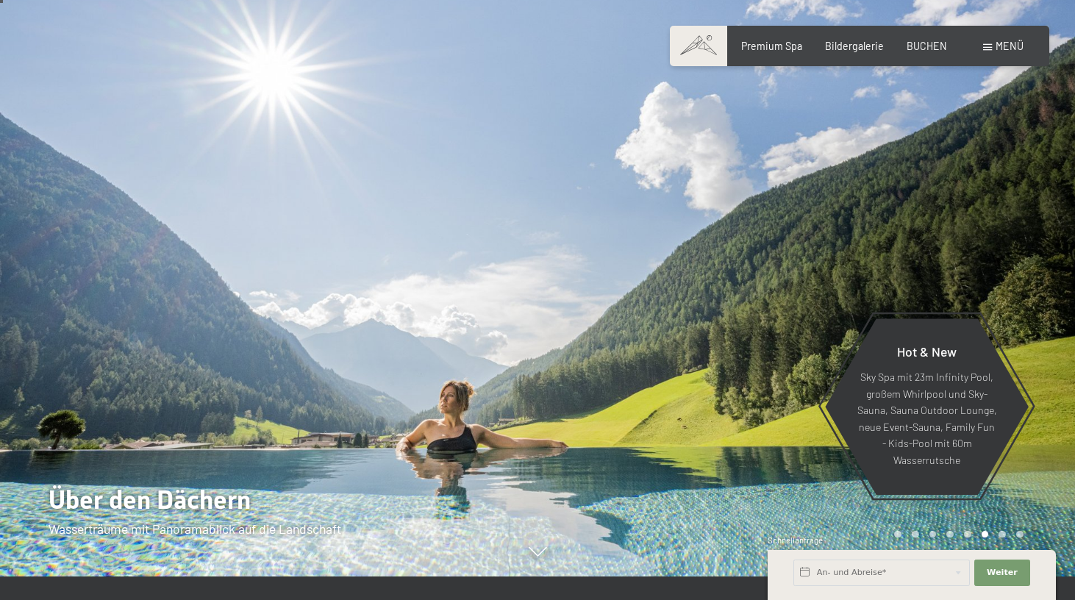
click at [814, 269] on div at bounding box center [805, 276] width 537 height 600
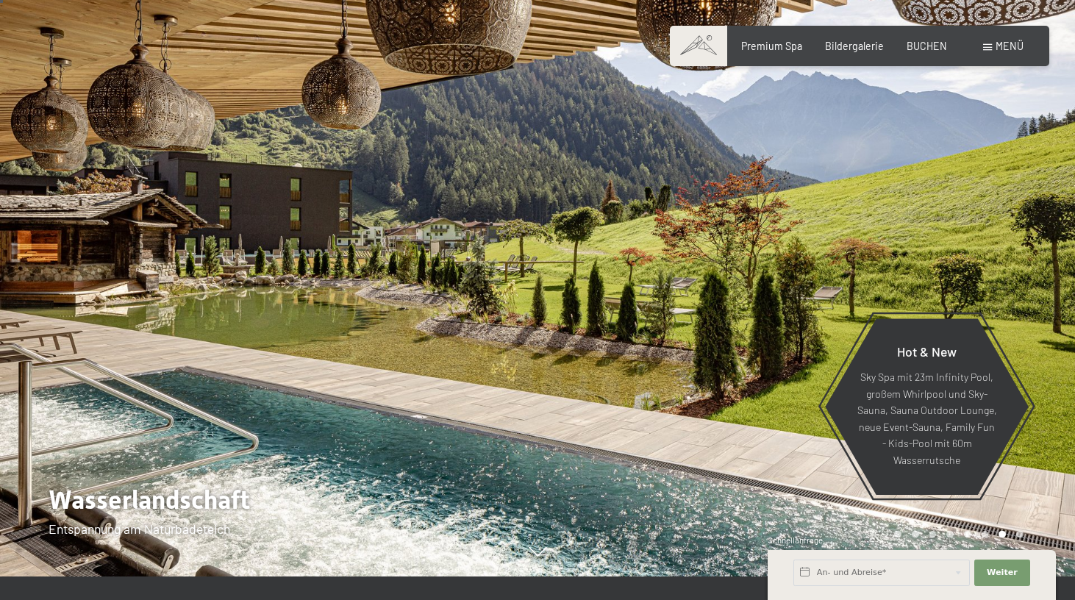
click at [814, 269] on div at bounding box center [805, 276] width 537 height 600
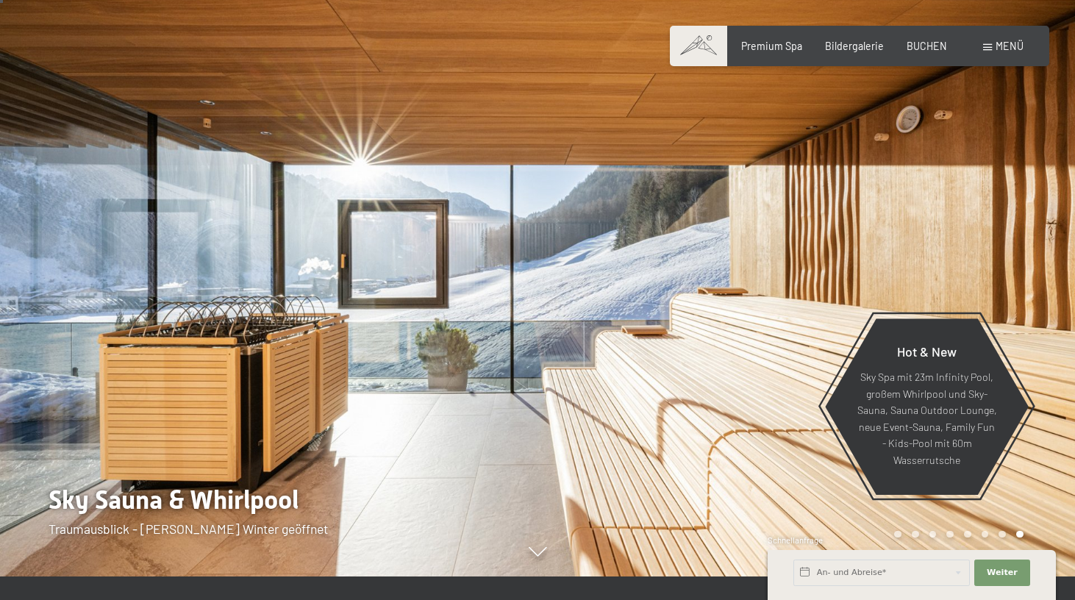
click at [814, 269] on div at bounding box center [805, 276] width 537 height 600
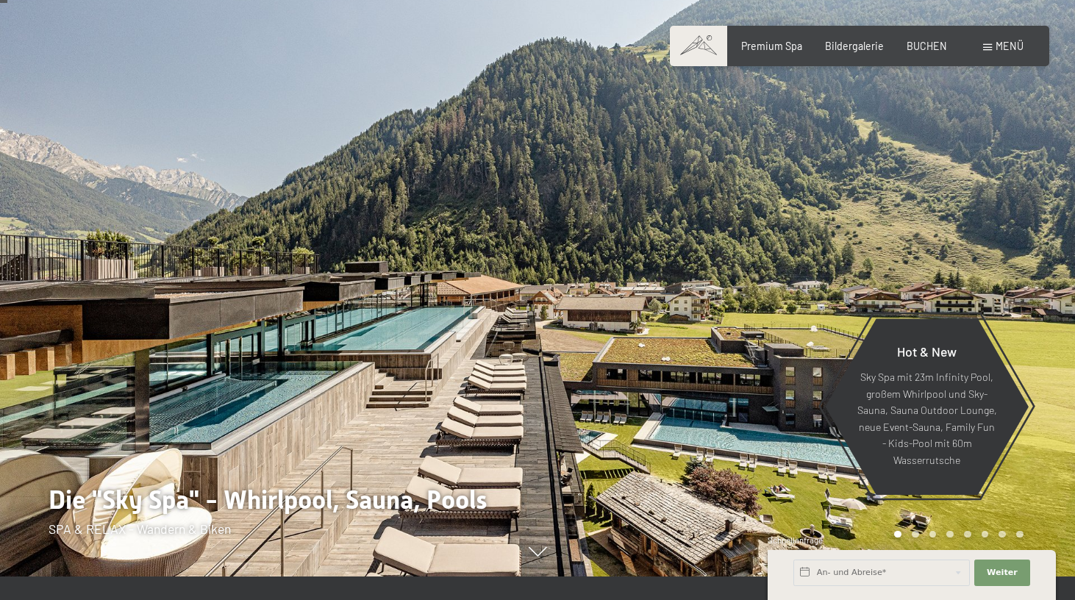
scroll to position [82, 0]
